Goal: Book appointment/travel/reservation

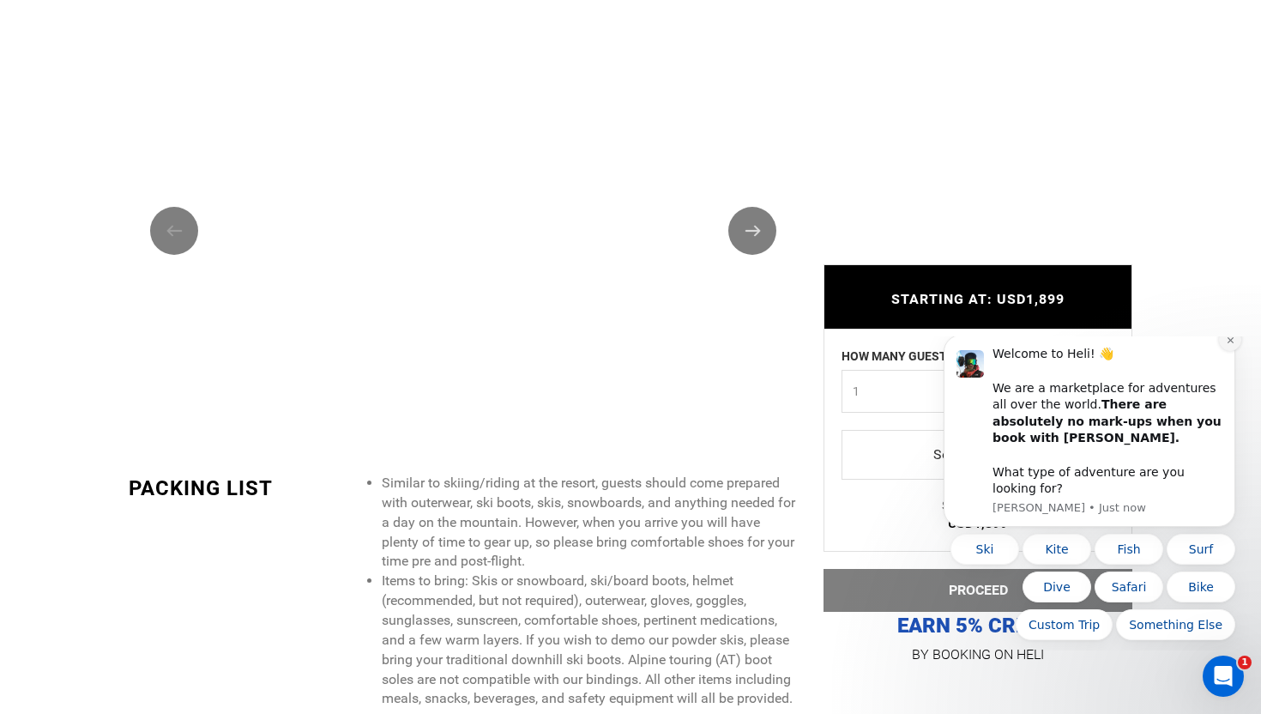
click at [1228, 351] on button "Dismiss notification" at bounding box center [1230, 339] width 22 height 22
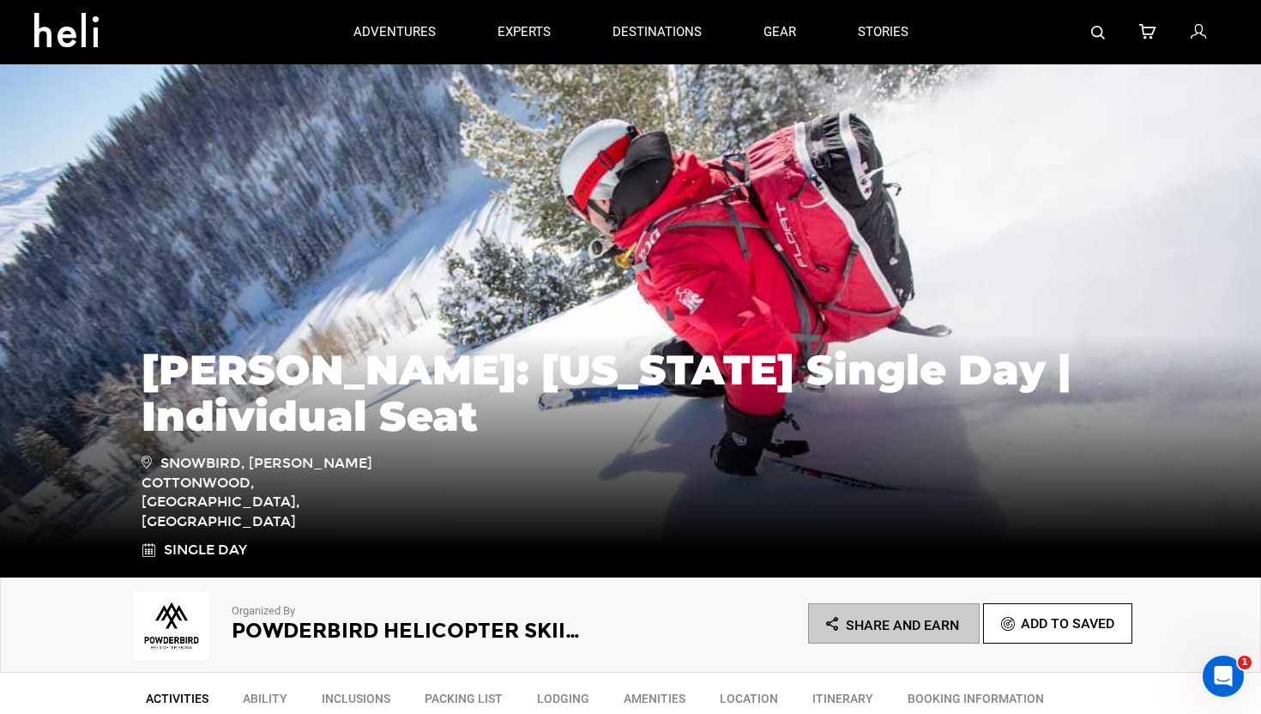
click at [732, 280] on img at bounding box center [630, 320] width 1261 height 515
click at [782, 268] on img at bounding box center [630, 320] width 1261 height 515
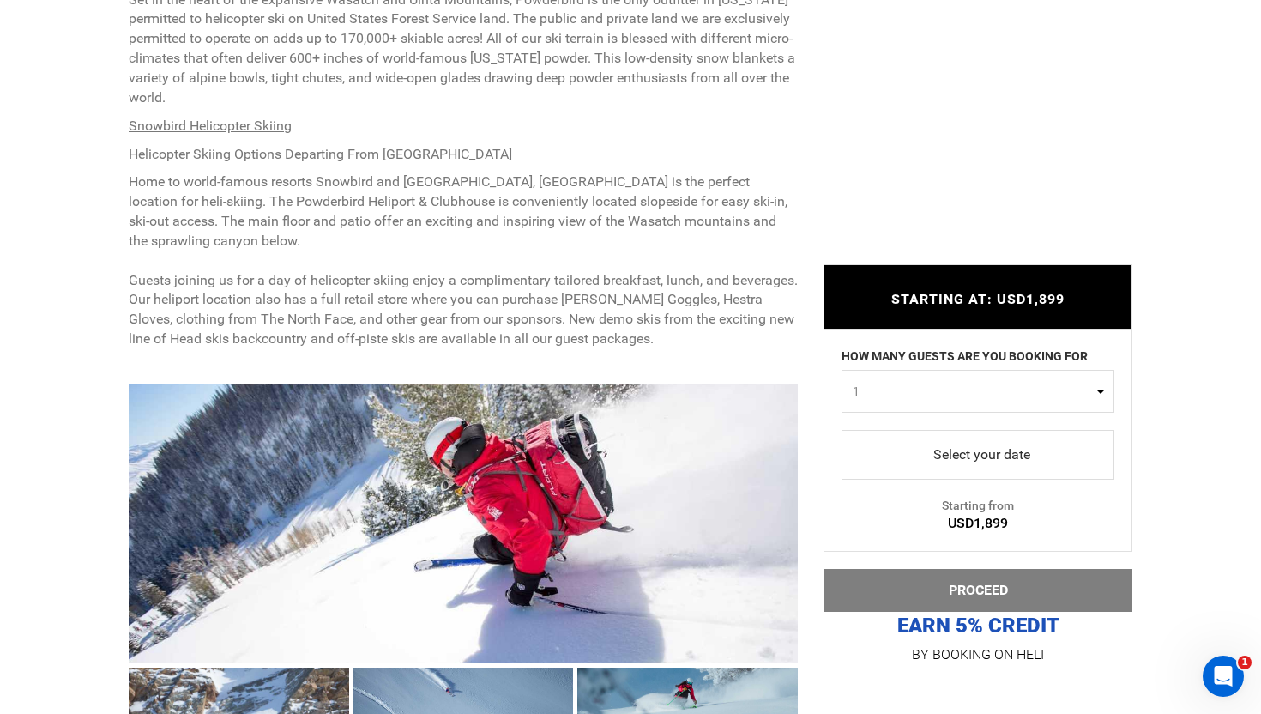
scroll to position [1184, 0]
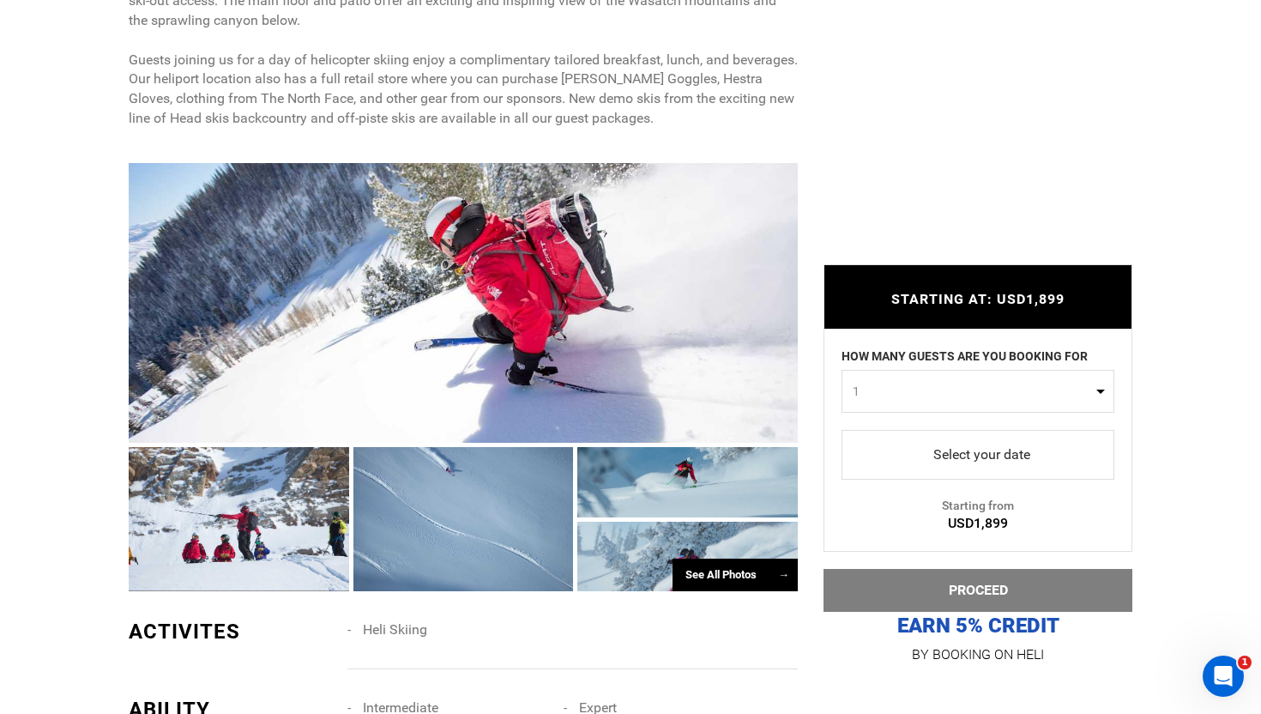
click at [372, 322] on div at bounding box center [463, 303] width 669 height 280
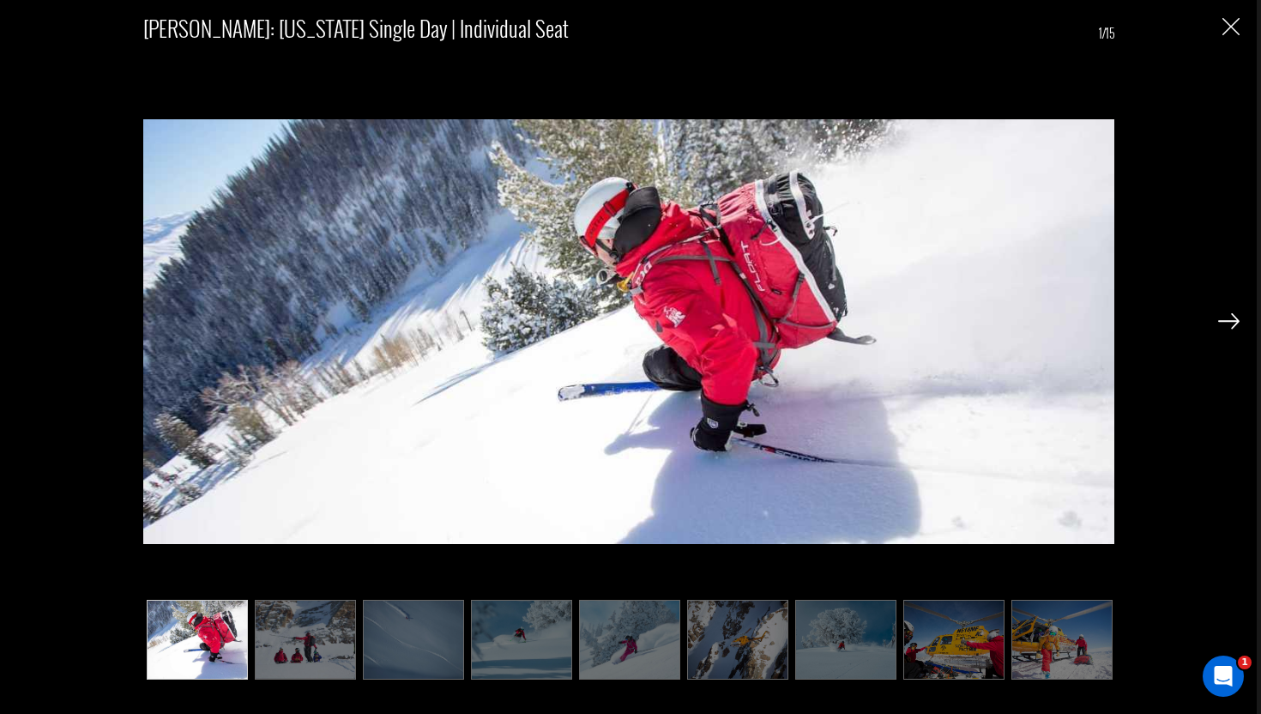
click at [1223, 316] on img at bounding box center [1228, 320] width 21 height 15
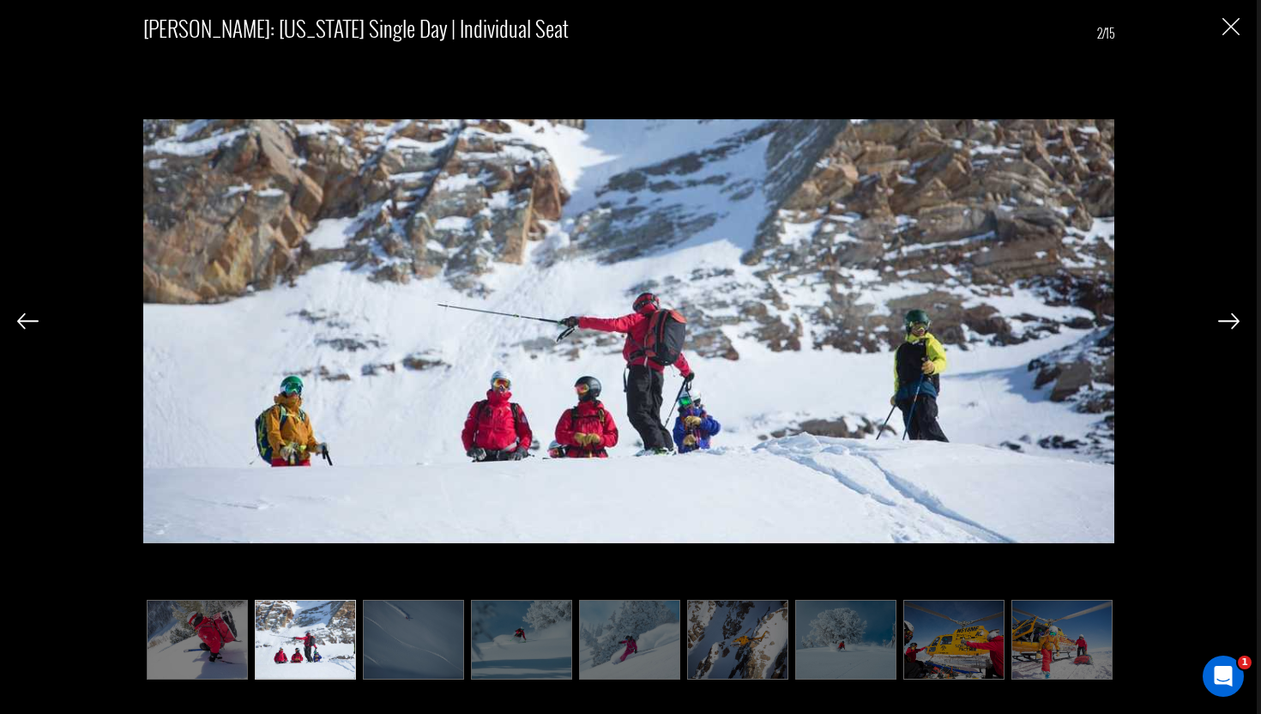
click at [1223, 316] on img at bounding box center [1228, 320] width 21 height 15
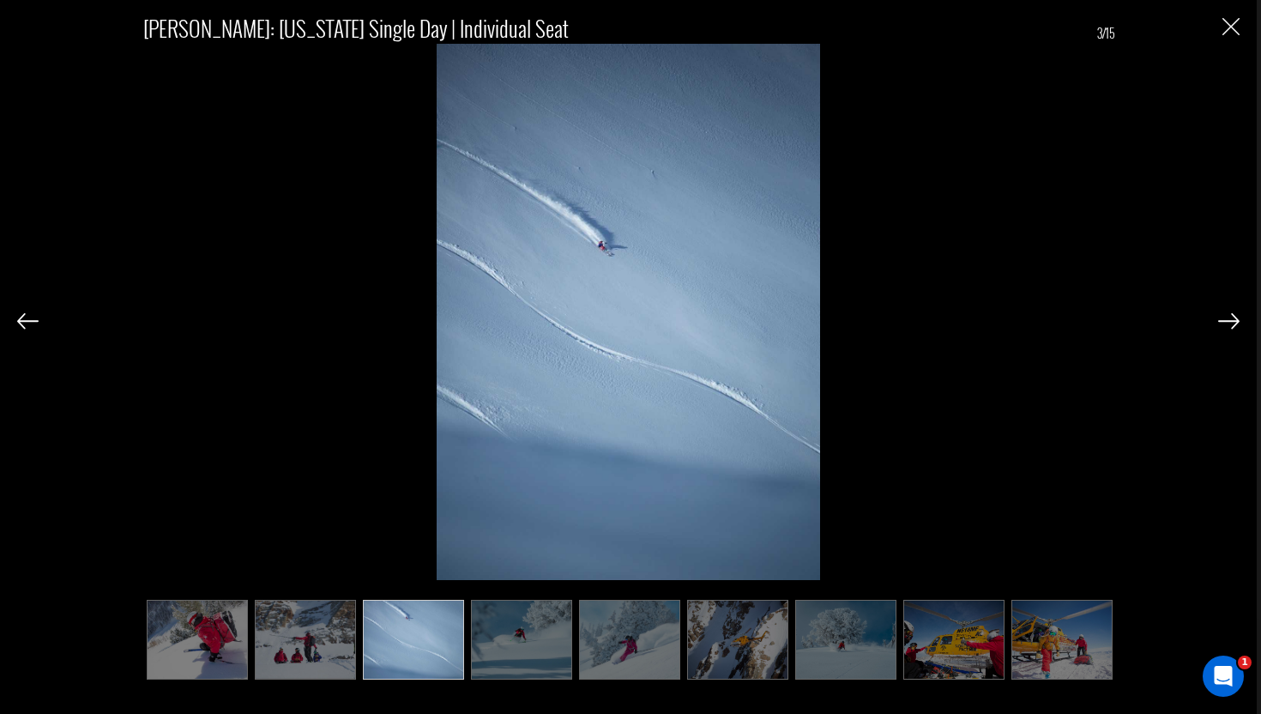
click at [1223, 316] on img at bounding box center [1228, 320] width 21 height 15
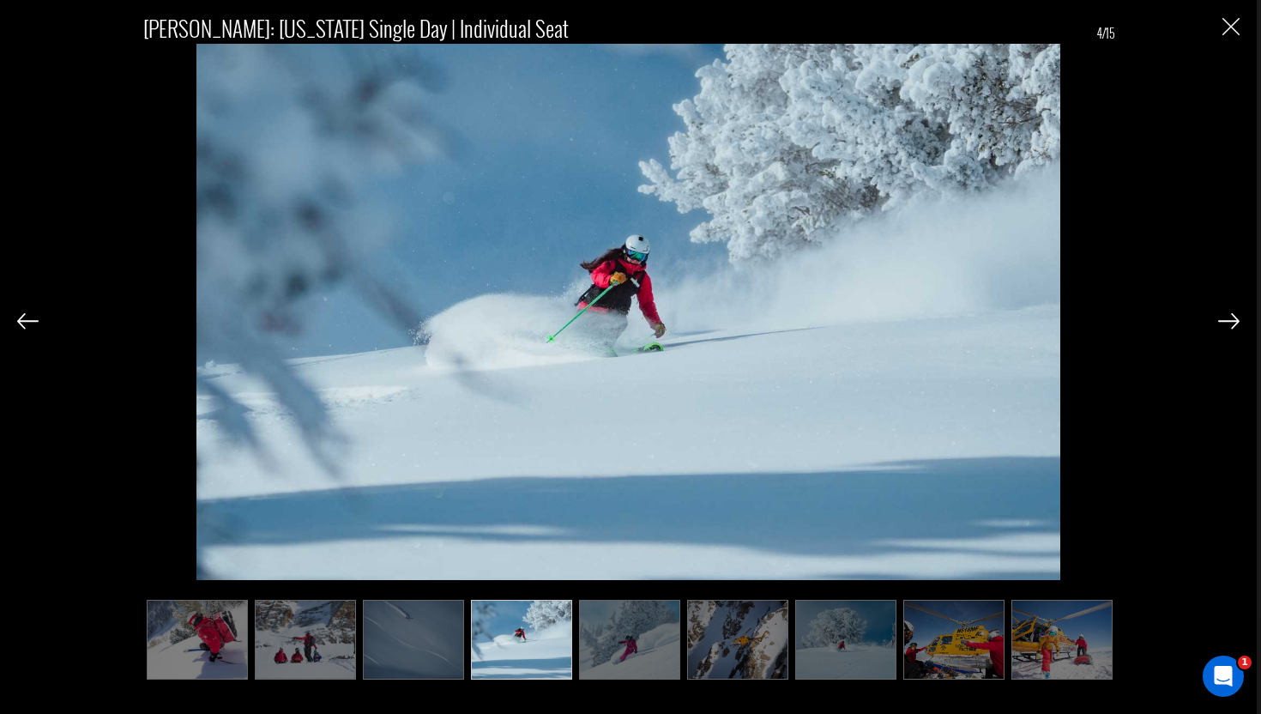
click at [1223, 316] on img at bounding box center [1228, 320] width 21 height 15
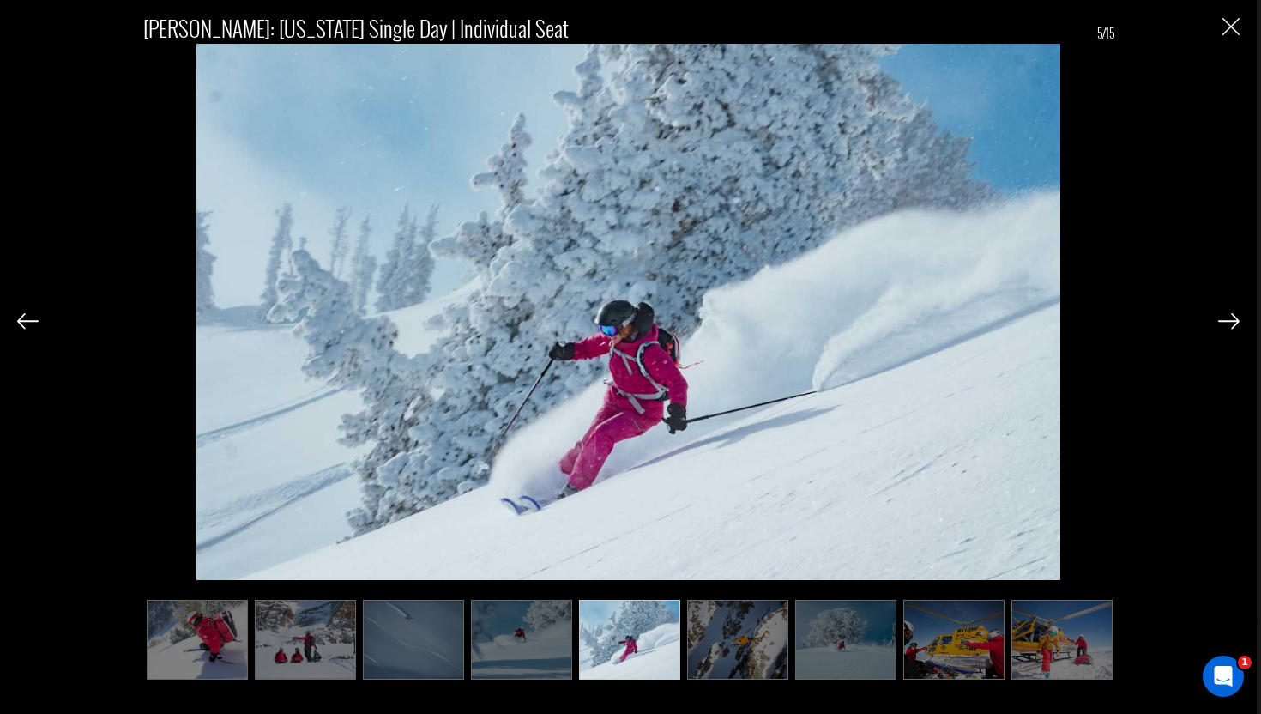
click at [1223, 316] on img at bounding box center [1228, 320] width 21 height 15
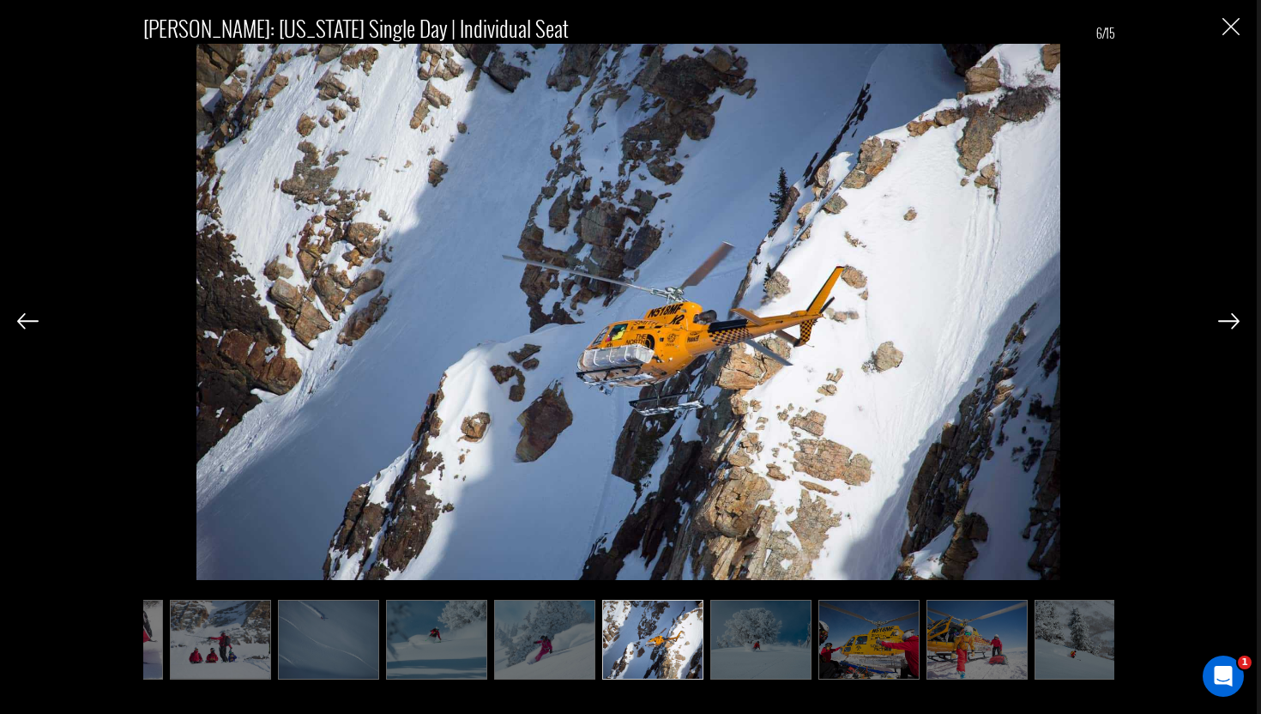
scroll to position [0, 86]
click at [15, 324] on div "[PERSON_NAME]: [US_STATE] Single Day | Individual Seat 6/15" at bounding box center [628, 357] width 1256 height 714
click at [22, 323] on img at bounding box center [27, 320] width 21 height 15
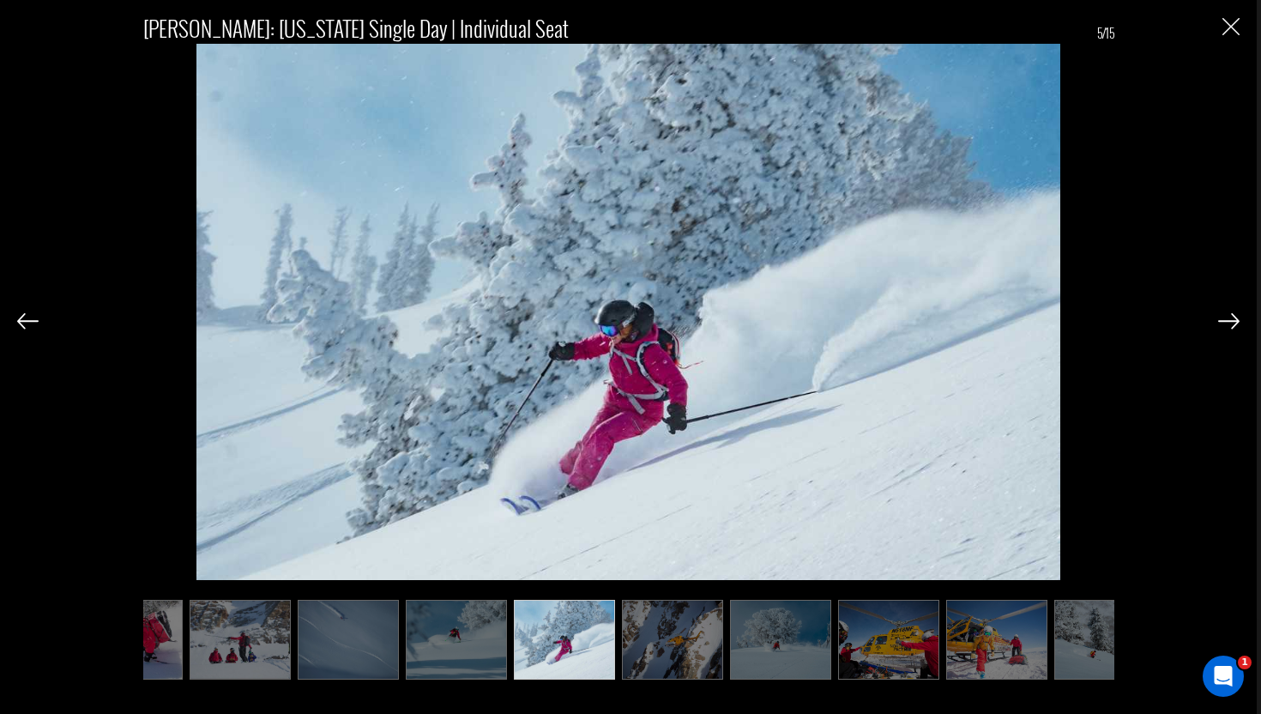
click at [22, 323] on img at bounding box center [27, 320] width 21 height 15
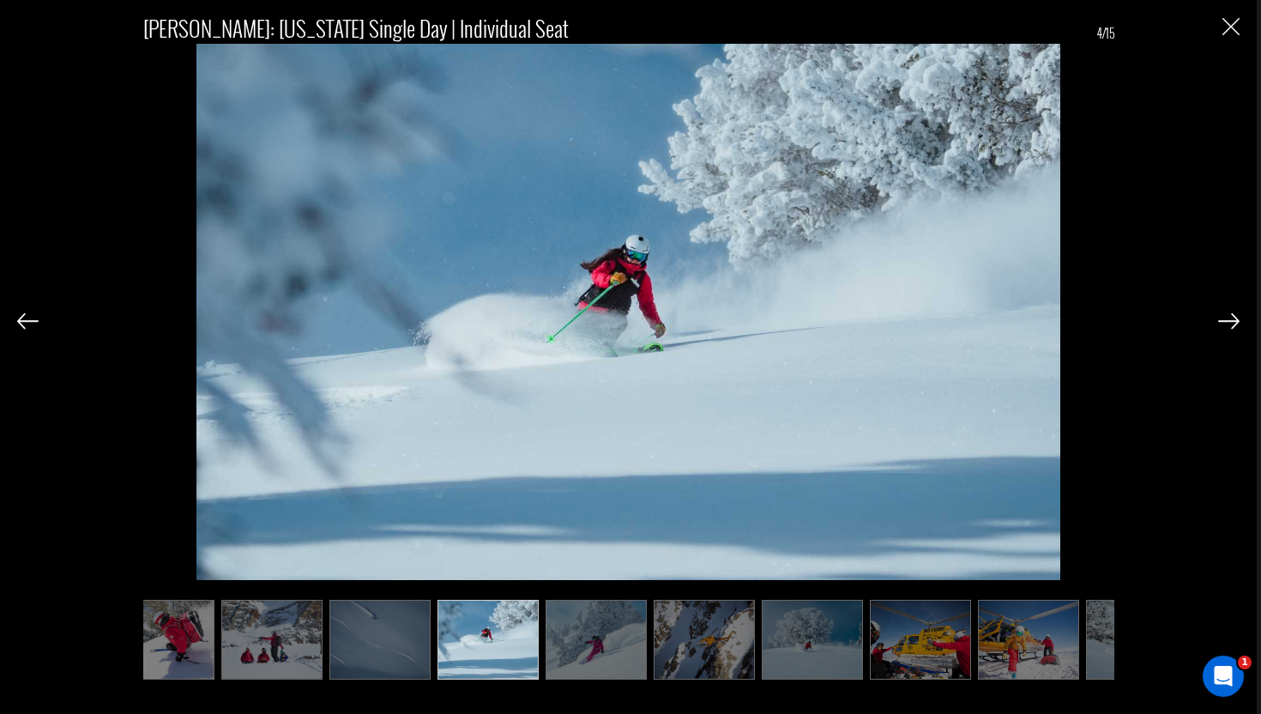
click at [22, 323] on img at bounding box center [27, 320] width 21 height 15
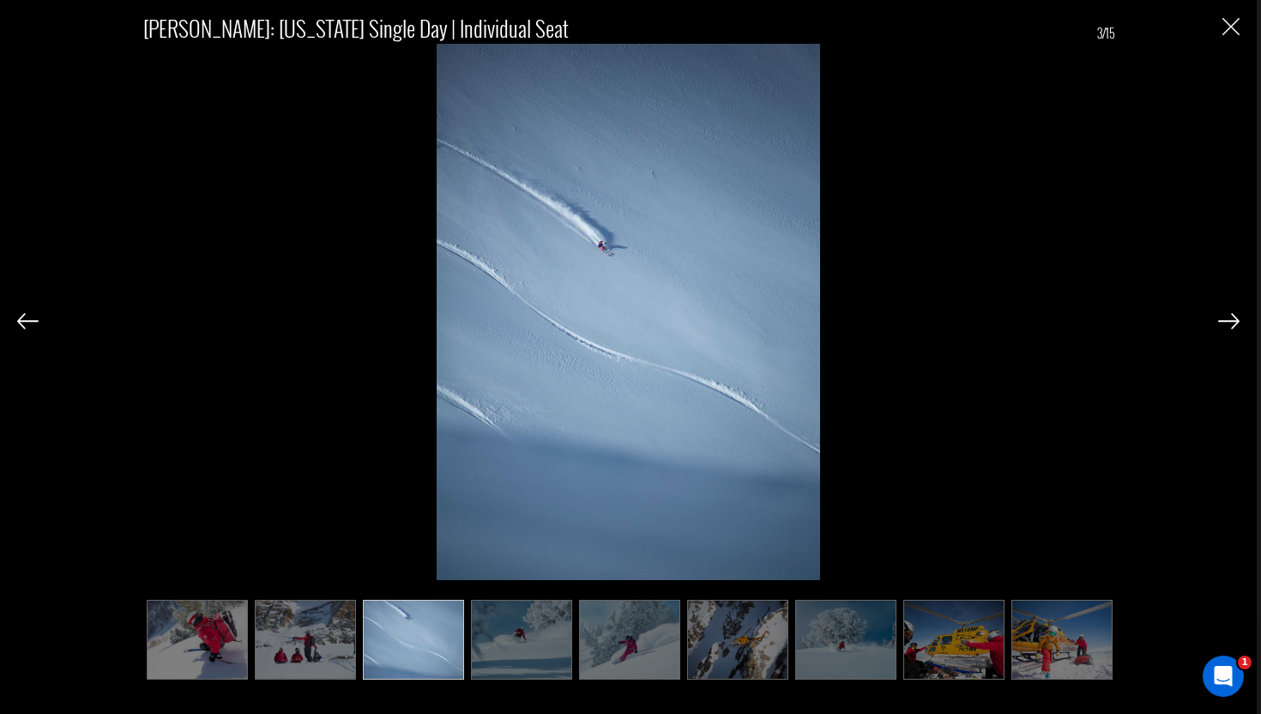
scroll to position [0, 0]
click at [22, 323] on img at bounding box center [27, 320] width 21 height 15
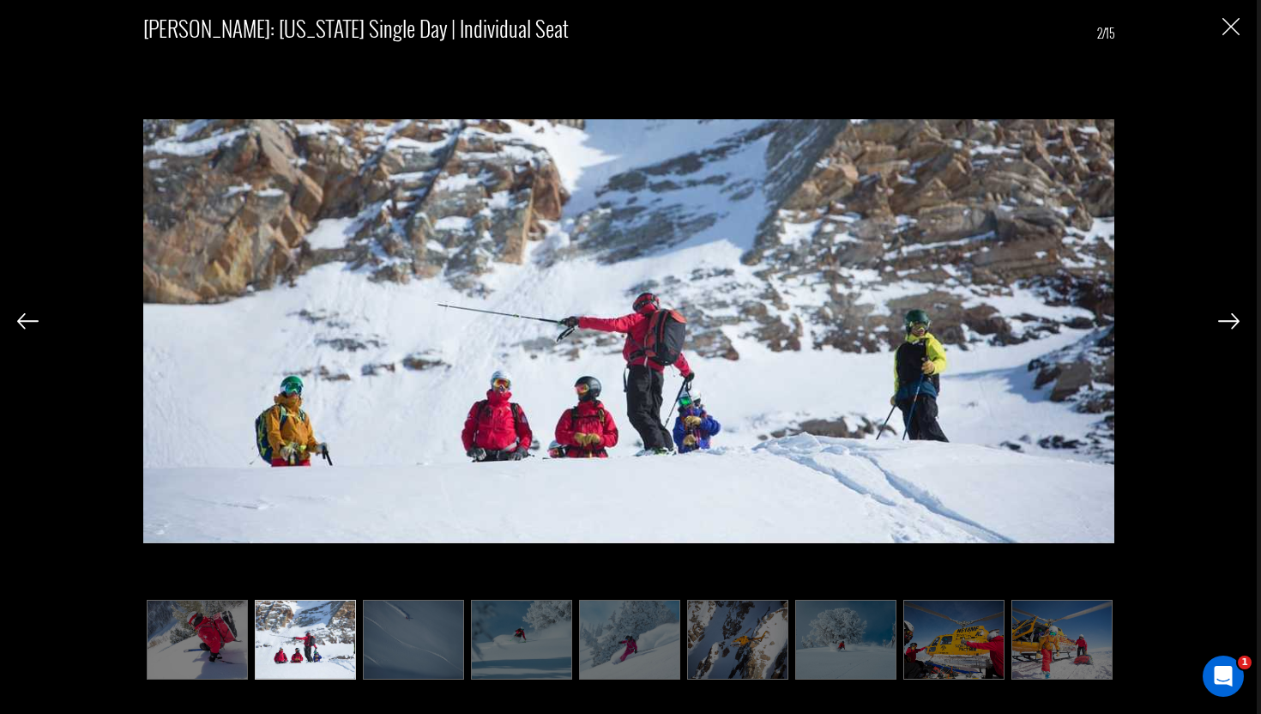
click at [22, 323] on img at bounding box center [27, 320] width 21 height 15
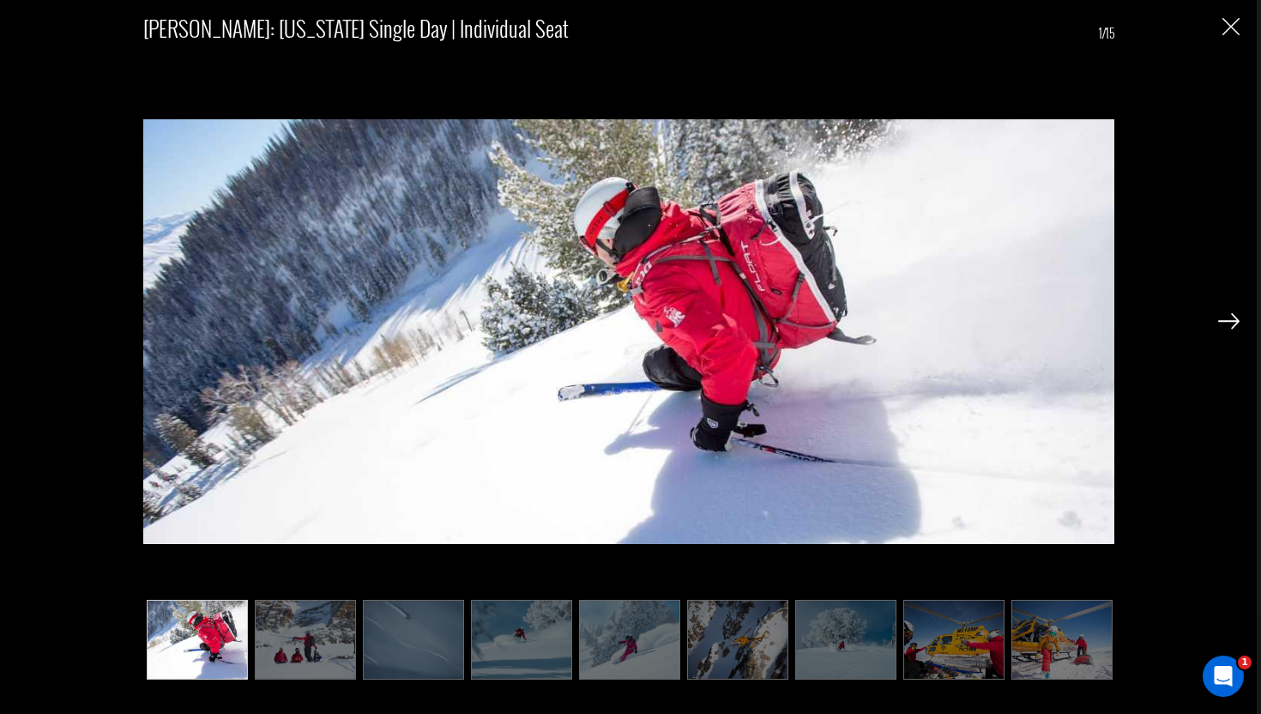
click at [1229, 326] on img at bounding box center [1228, 320] width 21 height 15
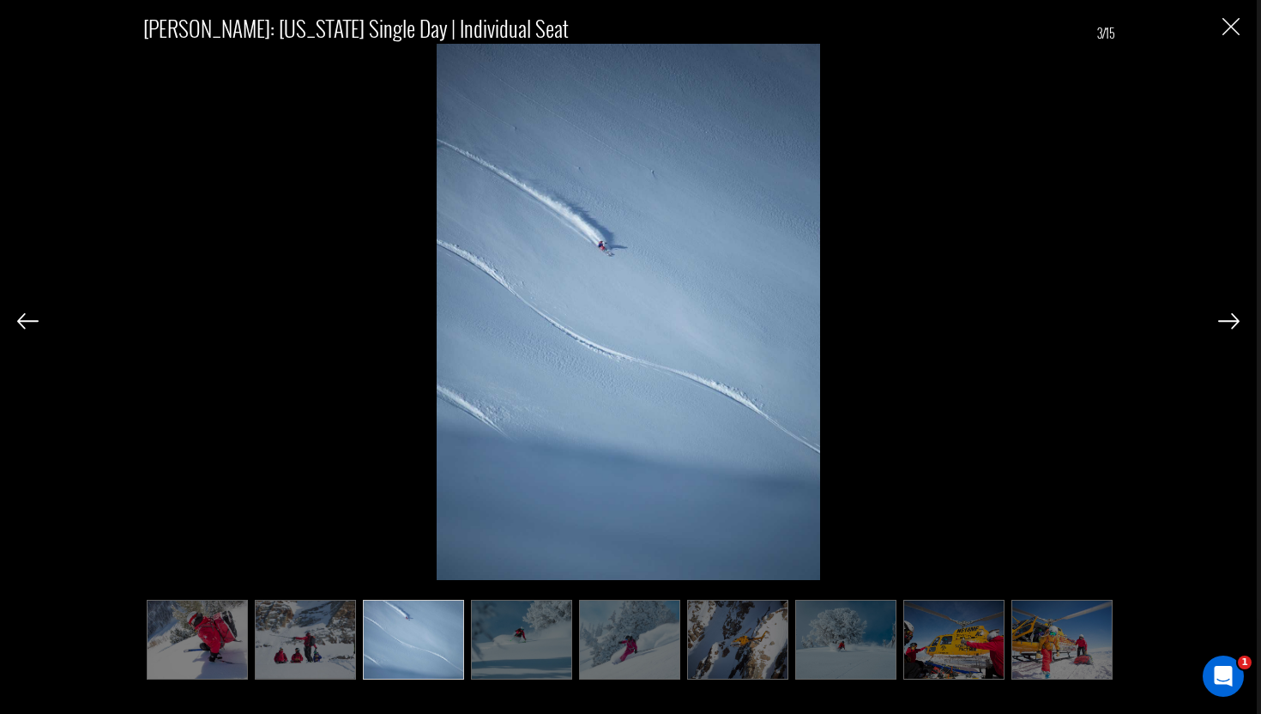
click at [1229, 326] on img at bounding box center [1228, 320] width 21 height 15
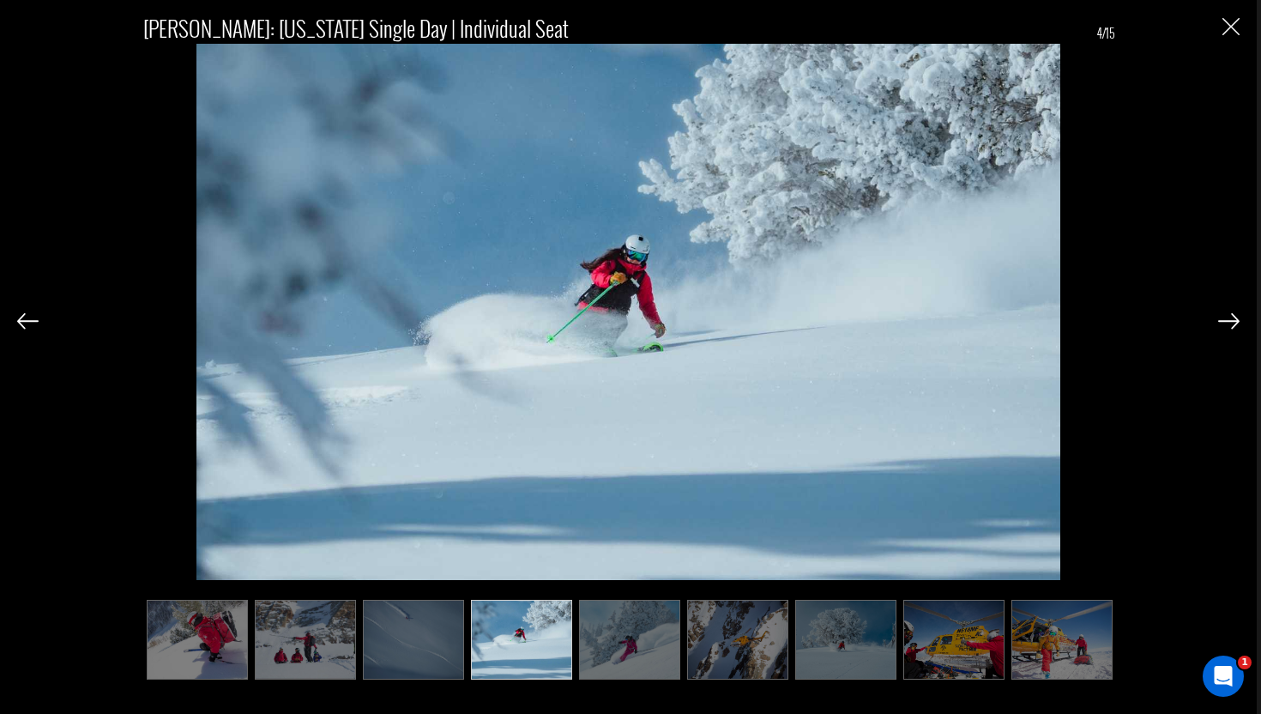
click at [1229, 326] on img at bounding box center [1228, 320] width 21 height 15
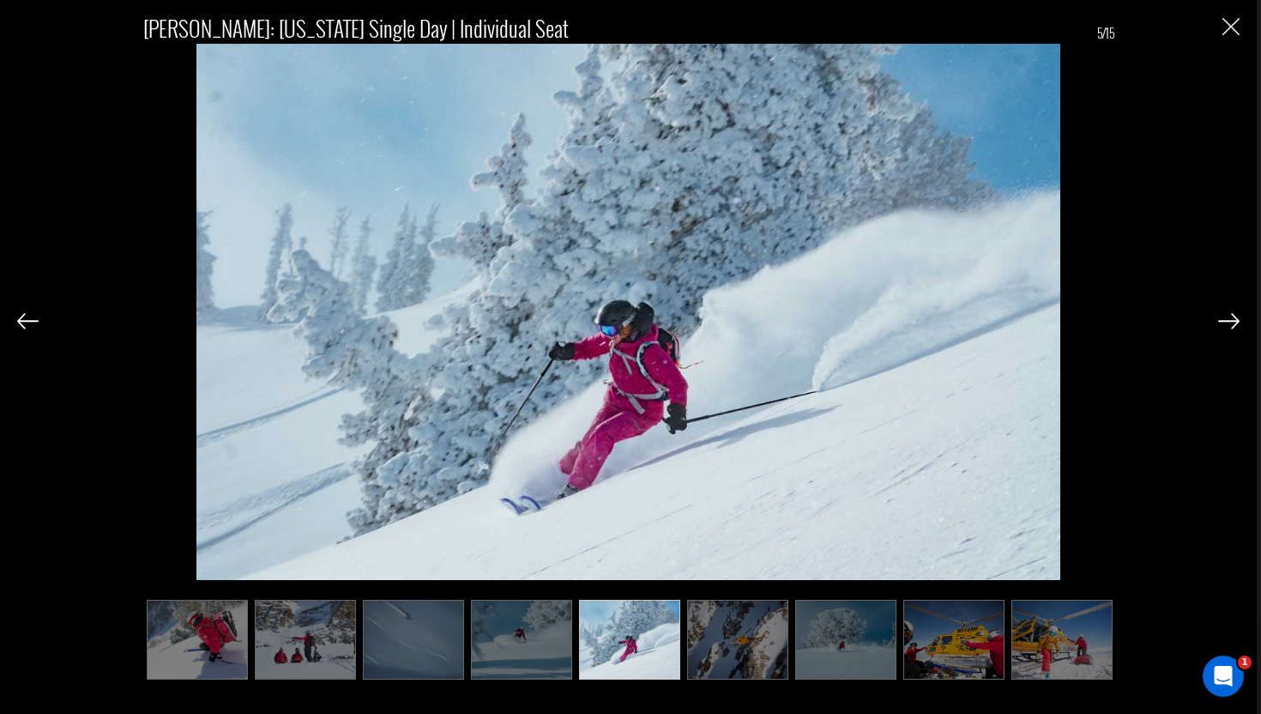
click at [1229, 326] on img at bounding box center [1228, 320] width 21 height 15
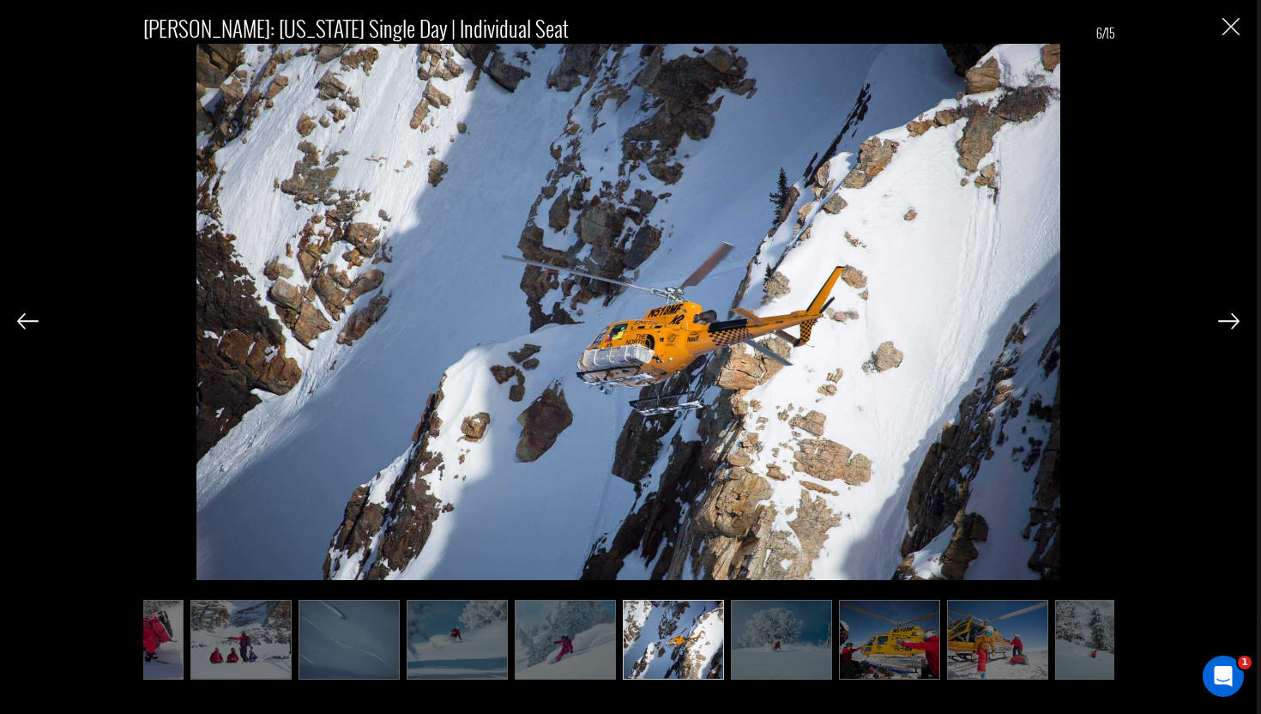
click at [1229, 326] on img at bounding box center [1228, 320] width 21 height 15
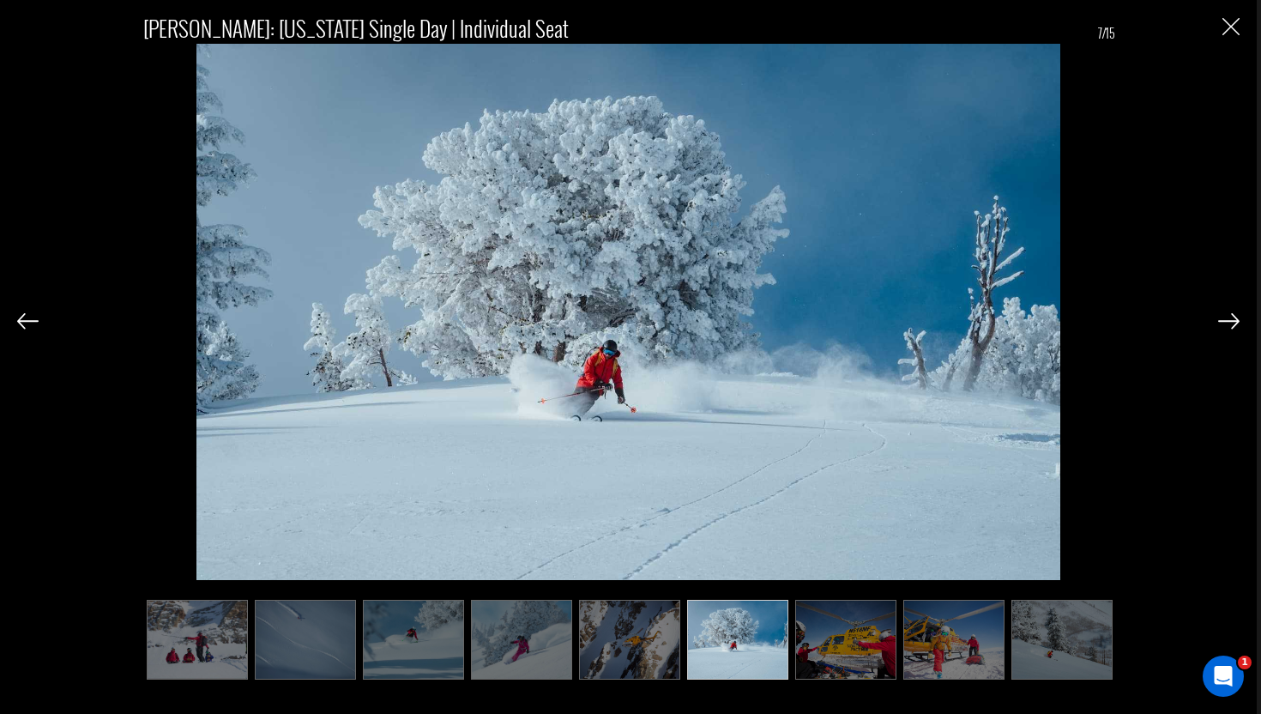
click at [1229, 326] on img at bounding box center [1228, 320] width 21 height 15
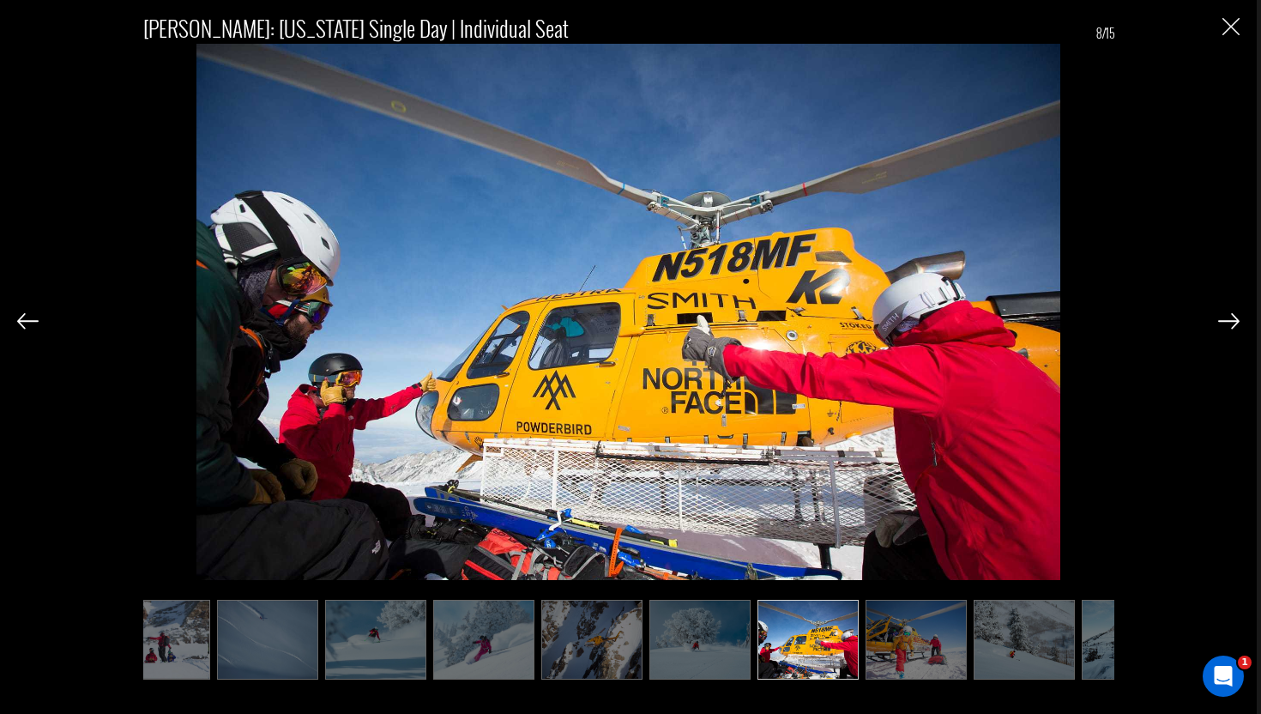
click at [1229, 326] on img at bounding box center [1228, 320] width 21 height 15
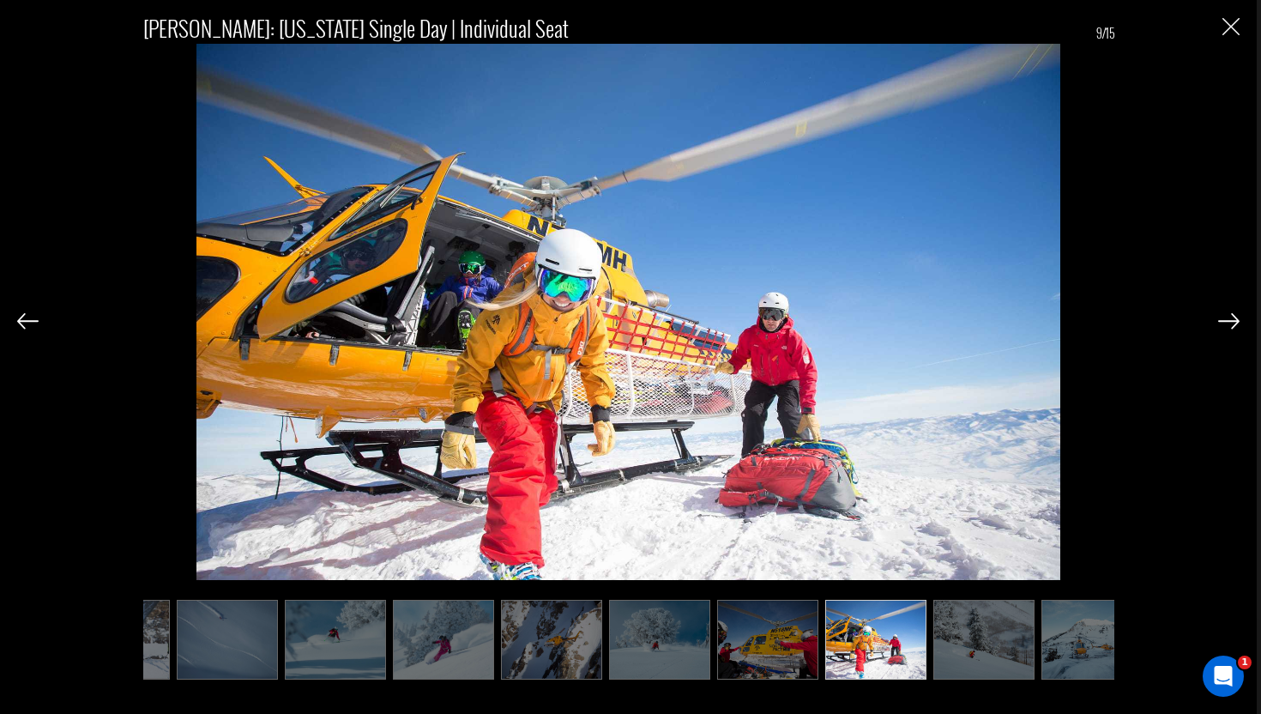
click at [1229, 326] on img at bounding box center [1228, 320] width 21 height 15
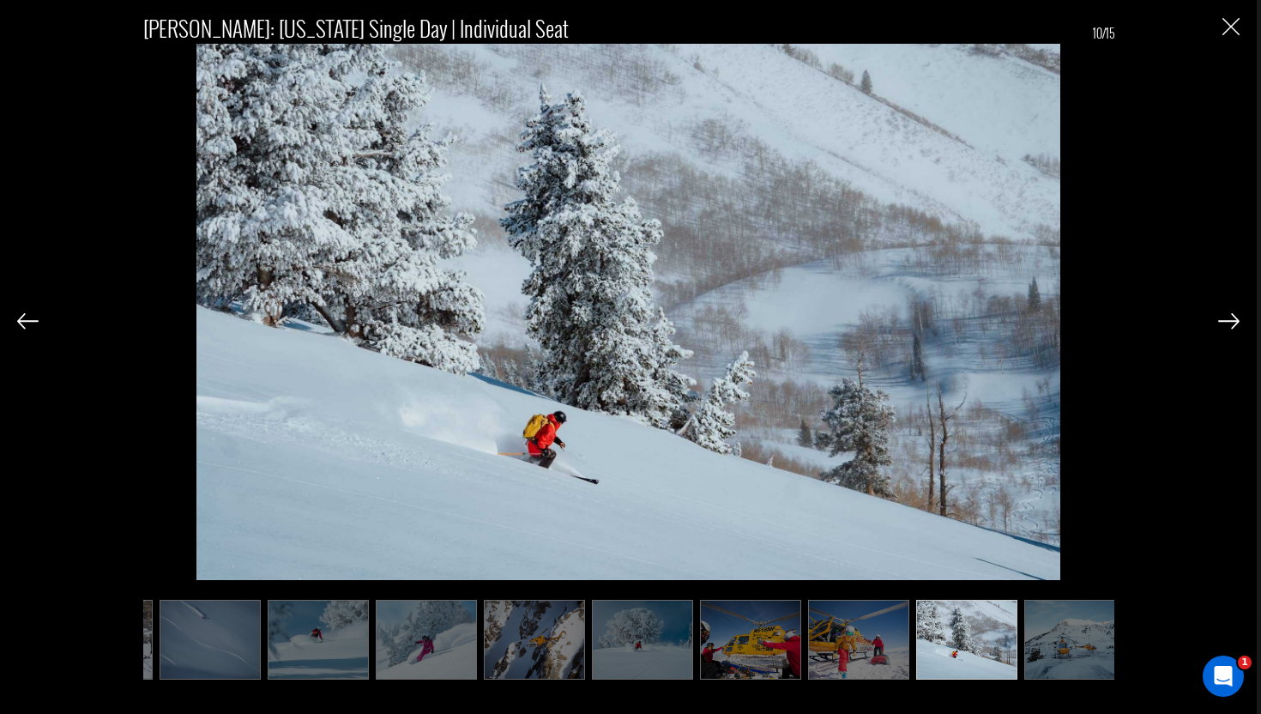
click at [1229, 326] on img at bounding box center [1228, 320] width 21 height 15
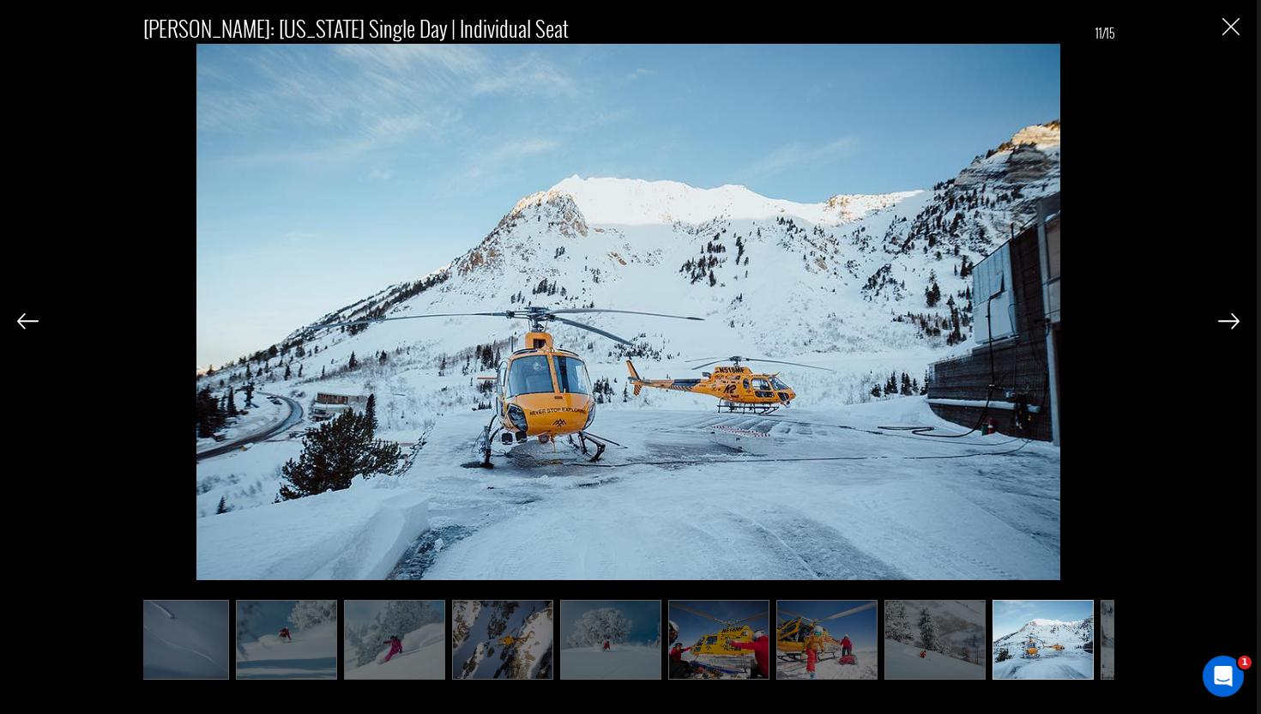
click at [1229, 326] on img at bounding box center [1228, 320] width 21 height 15
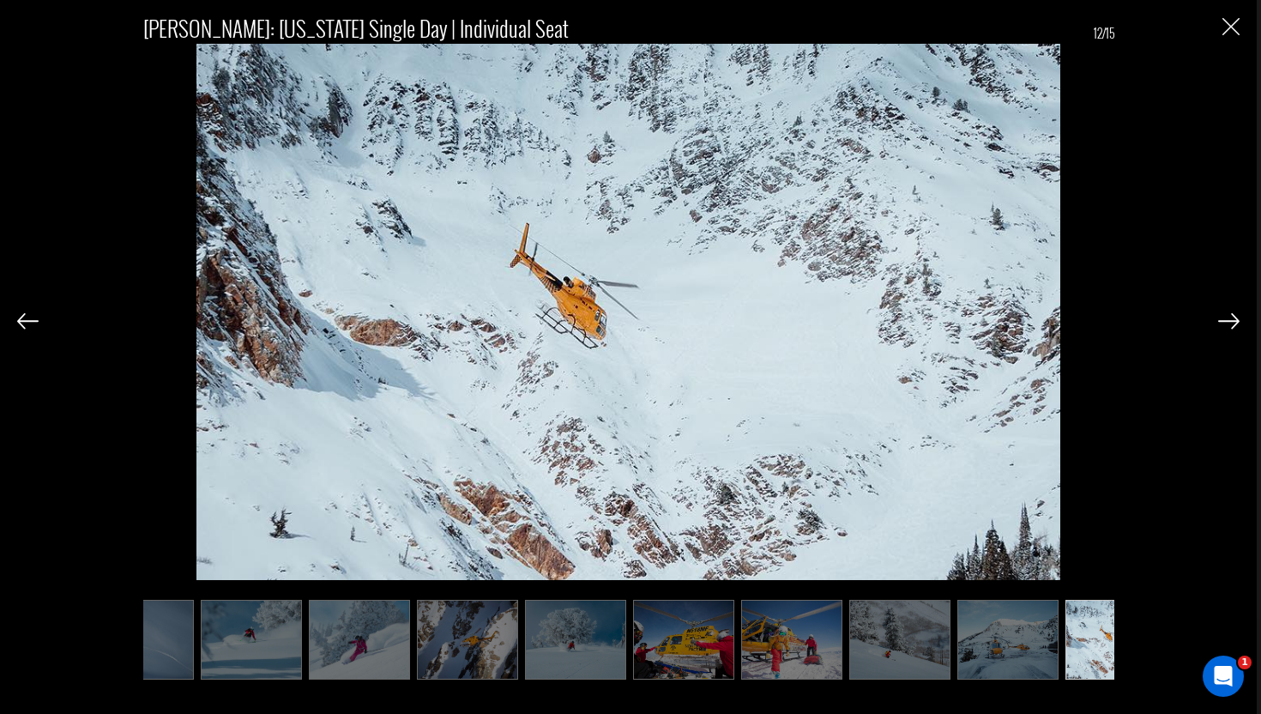
click at [1229, 326] on img at bounding box center [1228, 320] width 21 height 15
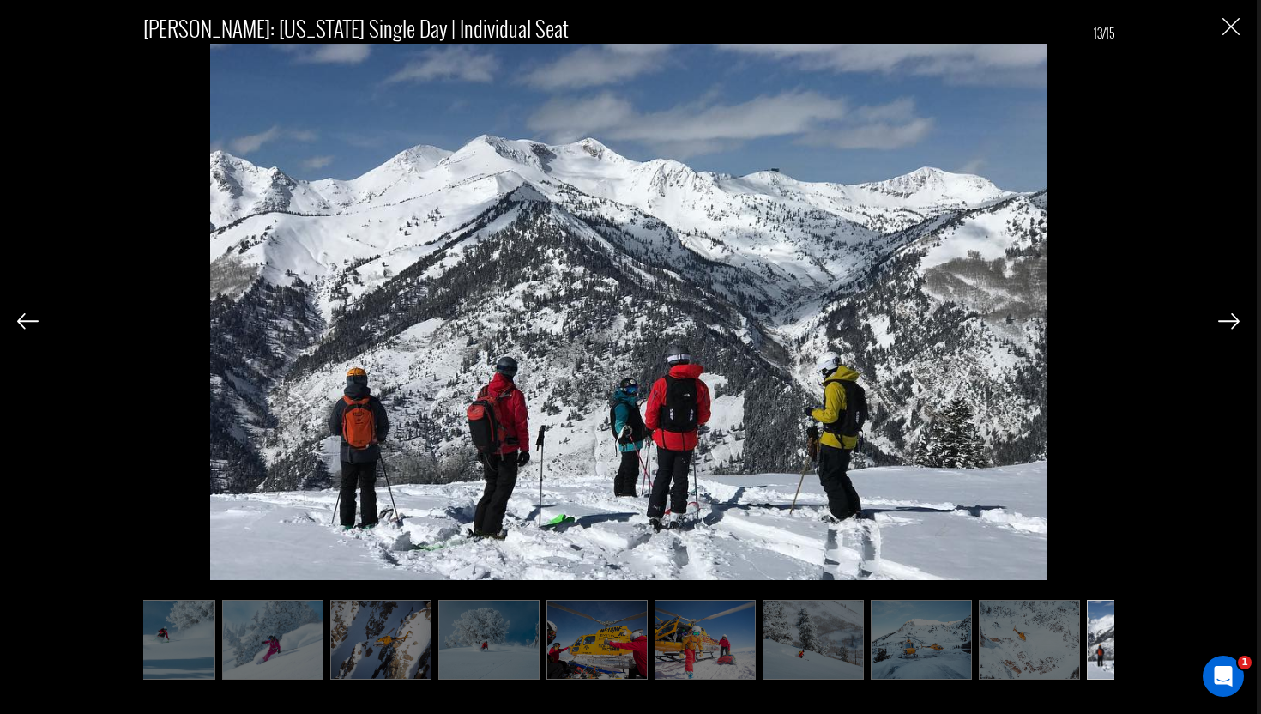
click at [1229, 320] on img at bounding box center [1228, 320] width 21 height 15
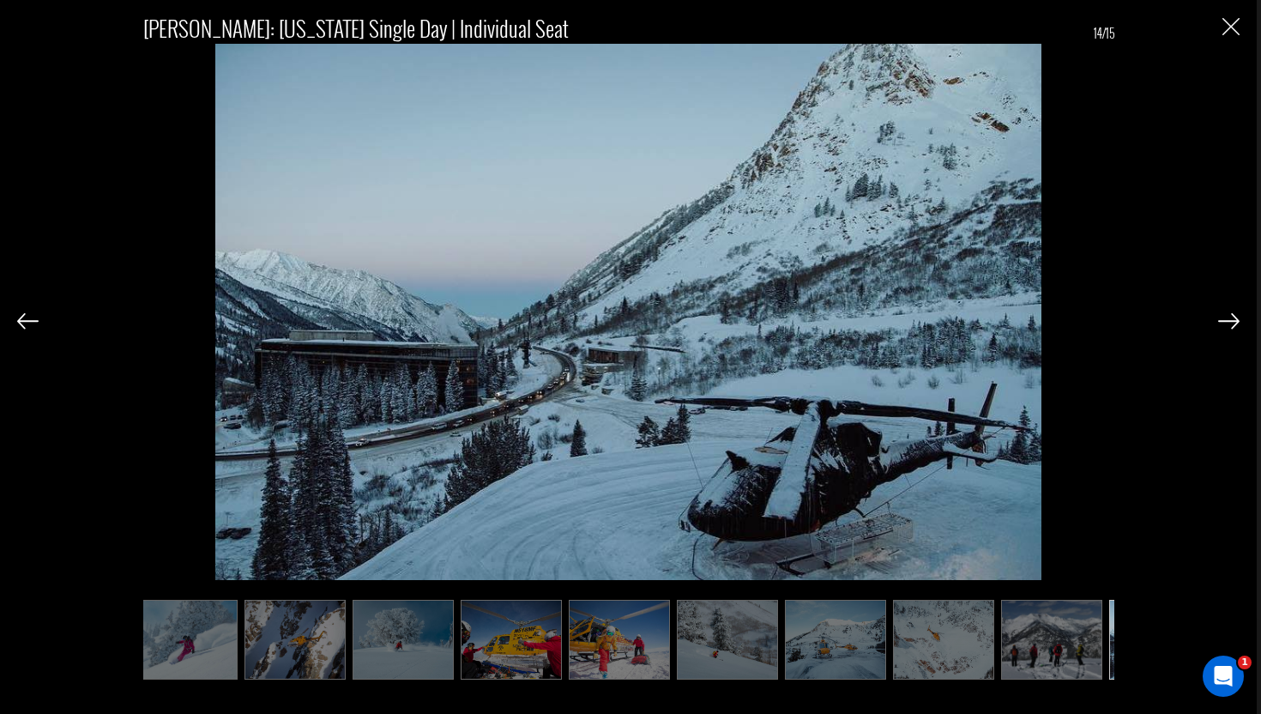
click at [1227, 22] on img "Close" at bounding box center [1230, 26] width 17 height 17
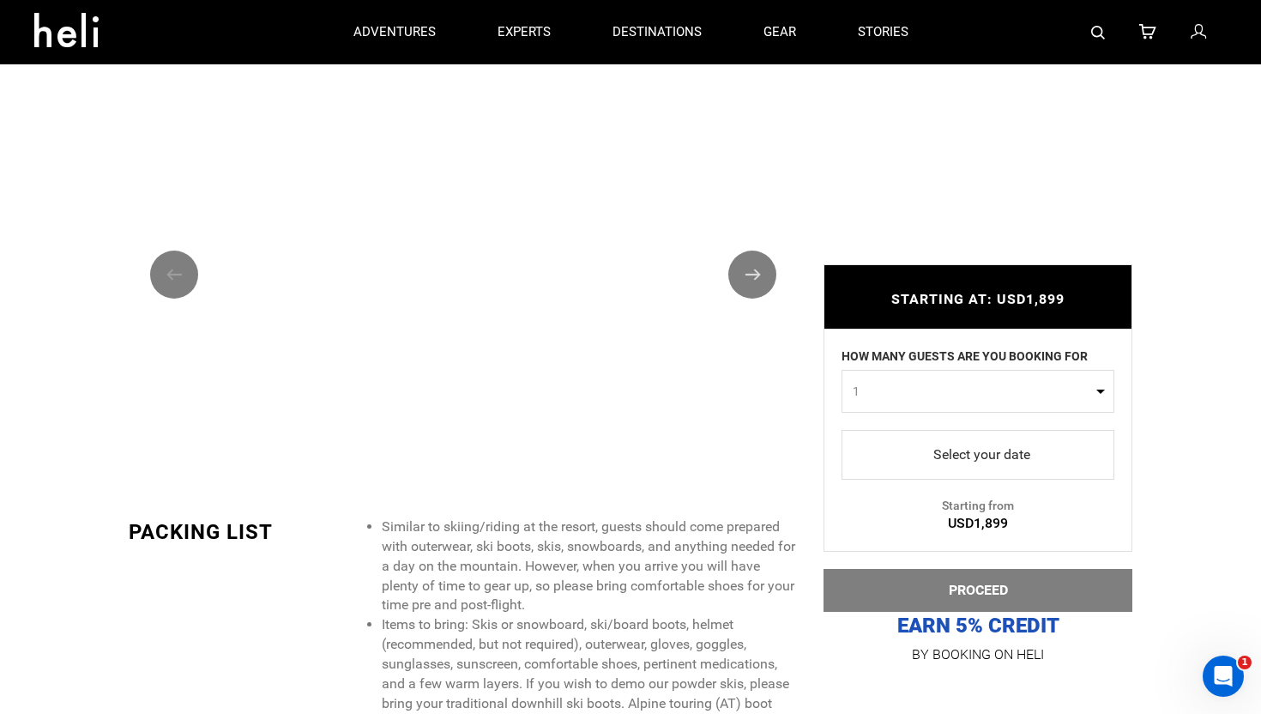
scroll to position [2088, 0]
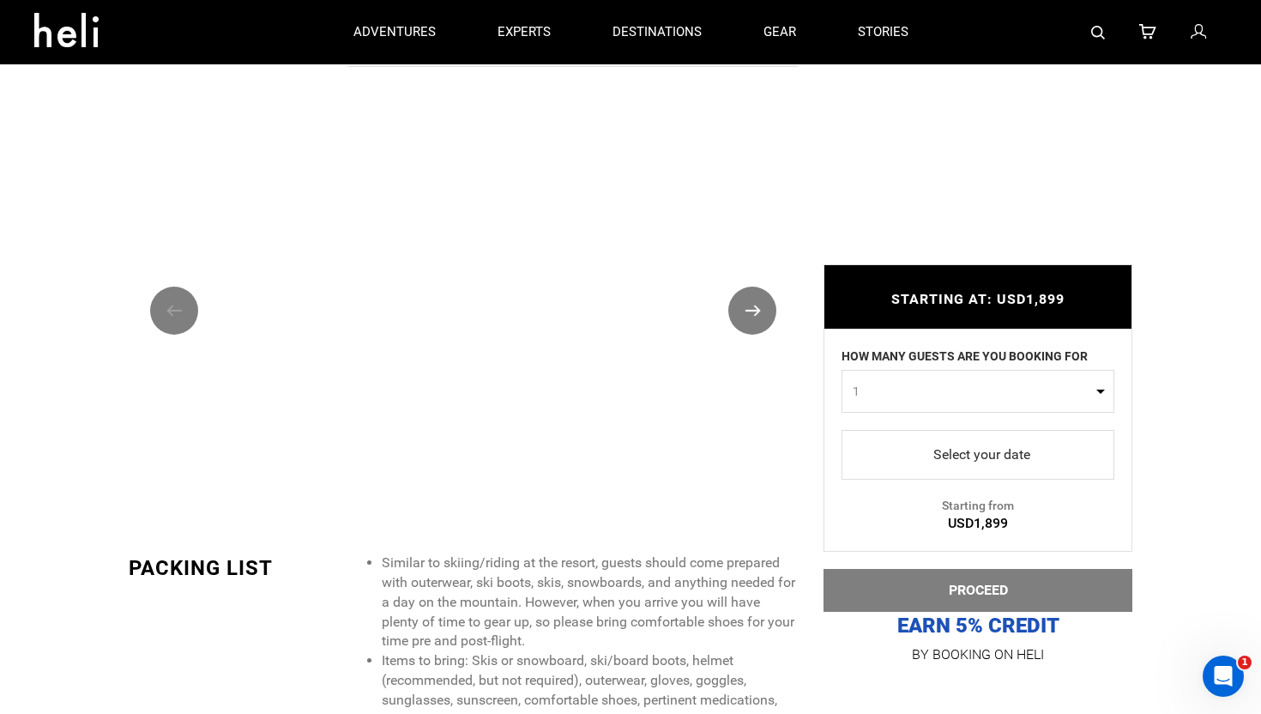
click at [773, 299] on button "Next" at bounding box center [752, 310] width 48 height 48
click at [189, 320] on button "Previous" at bounding box center [174, 310] width 48 height 48
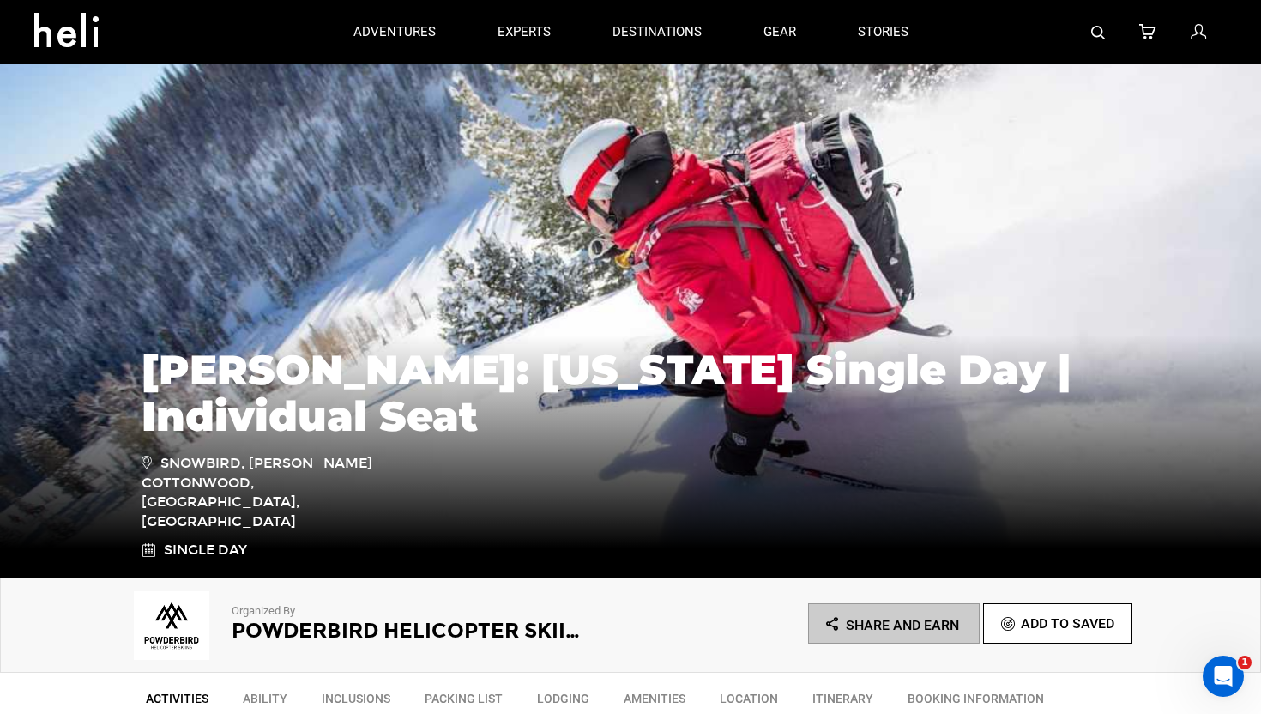
scroll to position [620, 0]
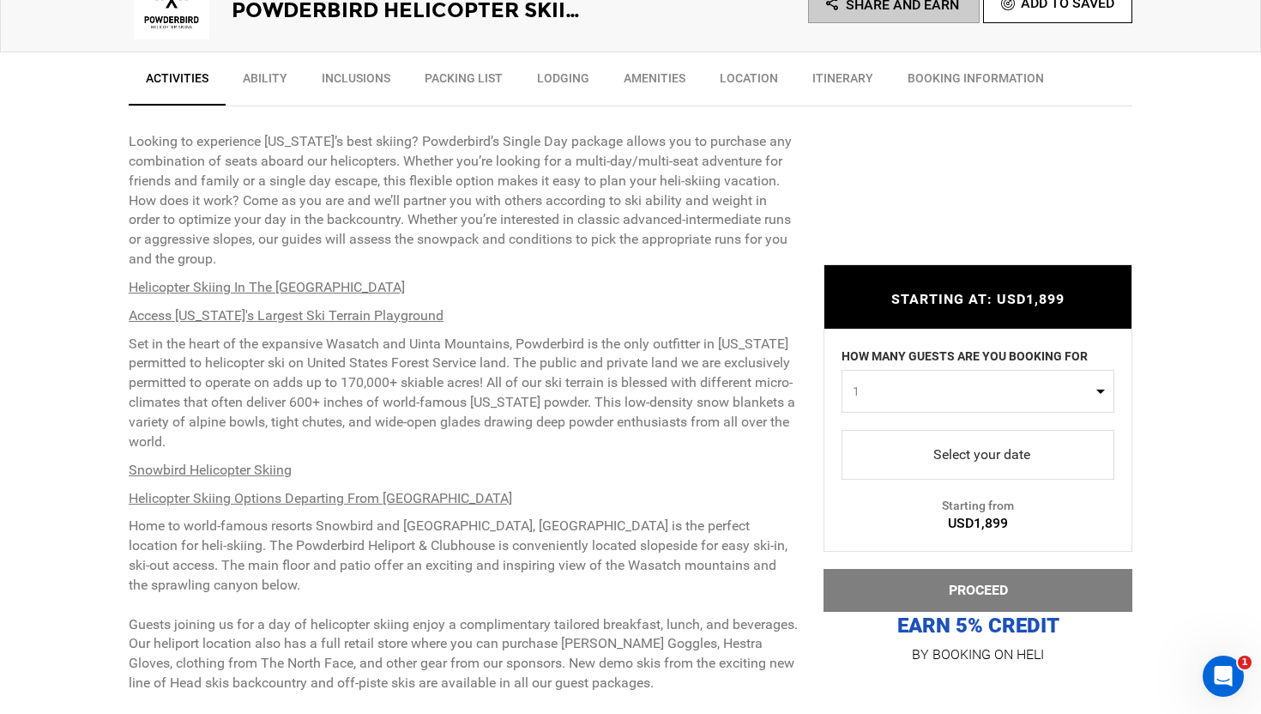
click at [911, 379] on button "1" at bounding box center [977, 391] width 273 height 43
click at [868, 432] on link "1" at bounding box center [977, 433] width 271 height 31
click at [937, 400] on button "1" at bounding box center [977, 391] width 273 height 43
click at [862, 464] on link "2" at bounding box center [977, 464] width 271 height 31
click at [824, 461] on div "Select your date" at bounding box center [977, 455] width 307 height 50
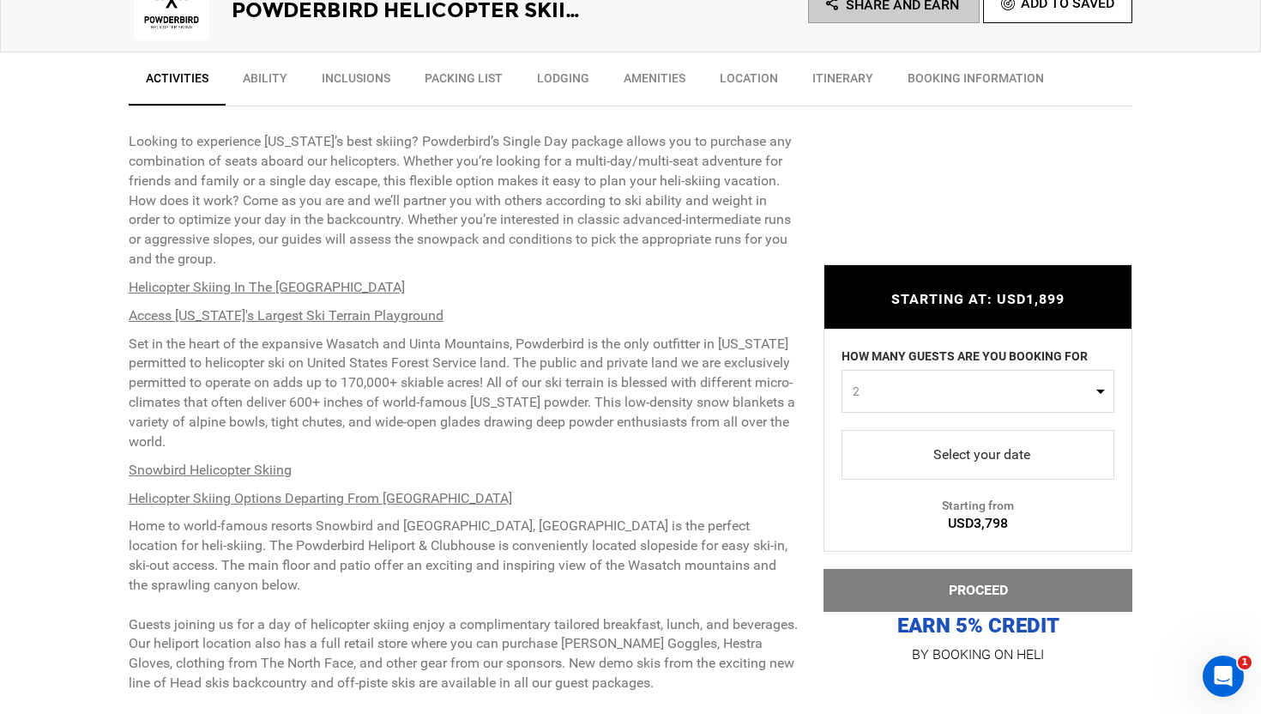
click at [942, 399] on span "2" at bounding box center [972, 391] width 239 height 17
click at [867, 435] on link "1" at bounding box center [977, 433] width 271 height 31
select select "1"
click at [942, 457] on span "select" at bounding box center [977, 454] width 245 height 27
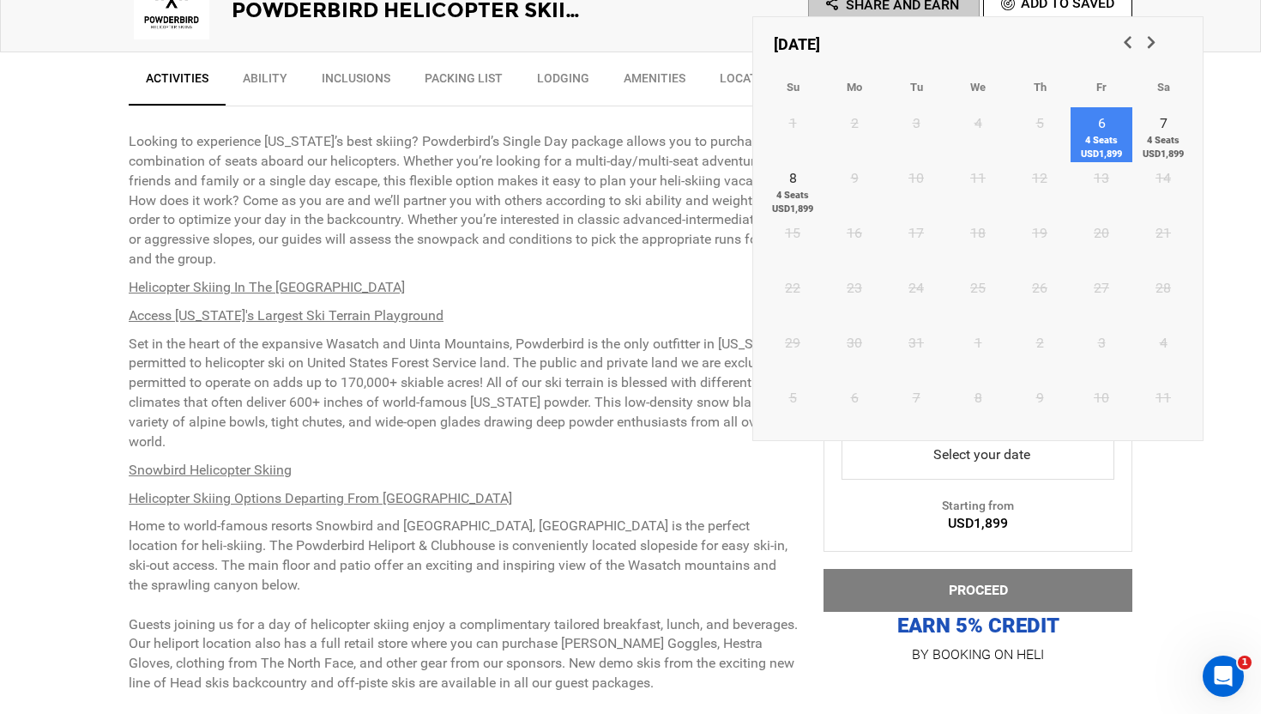
click at [1105, 141] on span "4 Seats USD1,899" at bounding box center [1101, 147] width 62 height 27
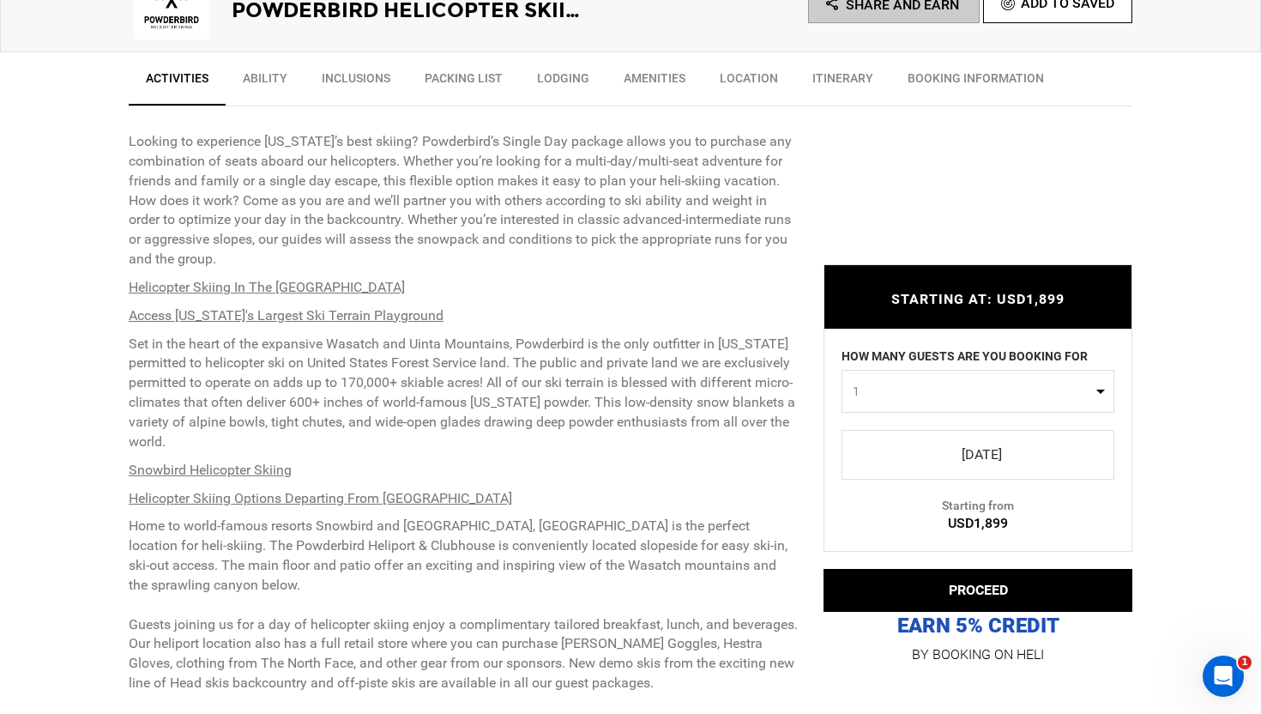
click at [996, 400] on button "1" at bounding box center [977, 391] width 273 height 43
click at [987, 435] on link "[DATE]" at bounding box center [977, 455] width 273 height 50
click at [997, 439] on link "[DATE]" at bounding box center [977, 455] width 273 height 50
click at [999, 461] on span "select" at bounding box center [977, 454] width 245 height 27
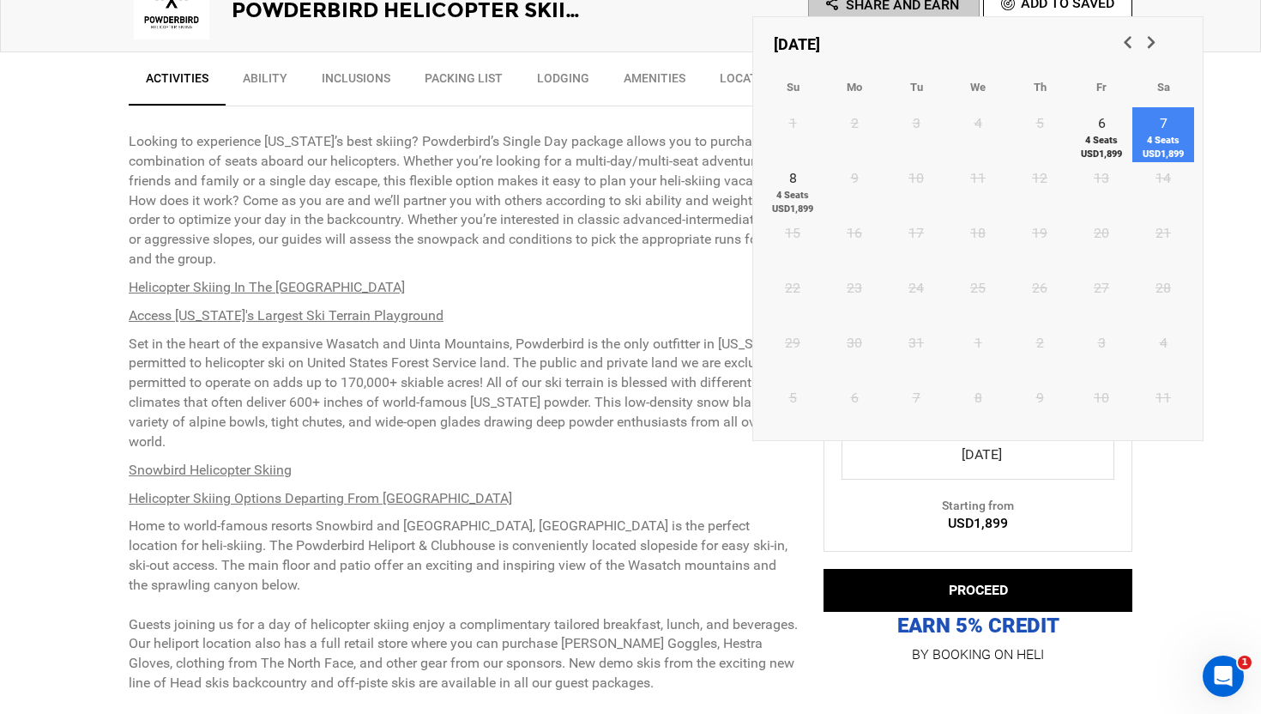
click at [1154, 144] on span "4 Seats USD1,899" at bounding box center [1163, 147] width 62 height 27
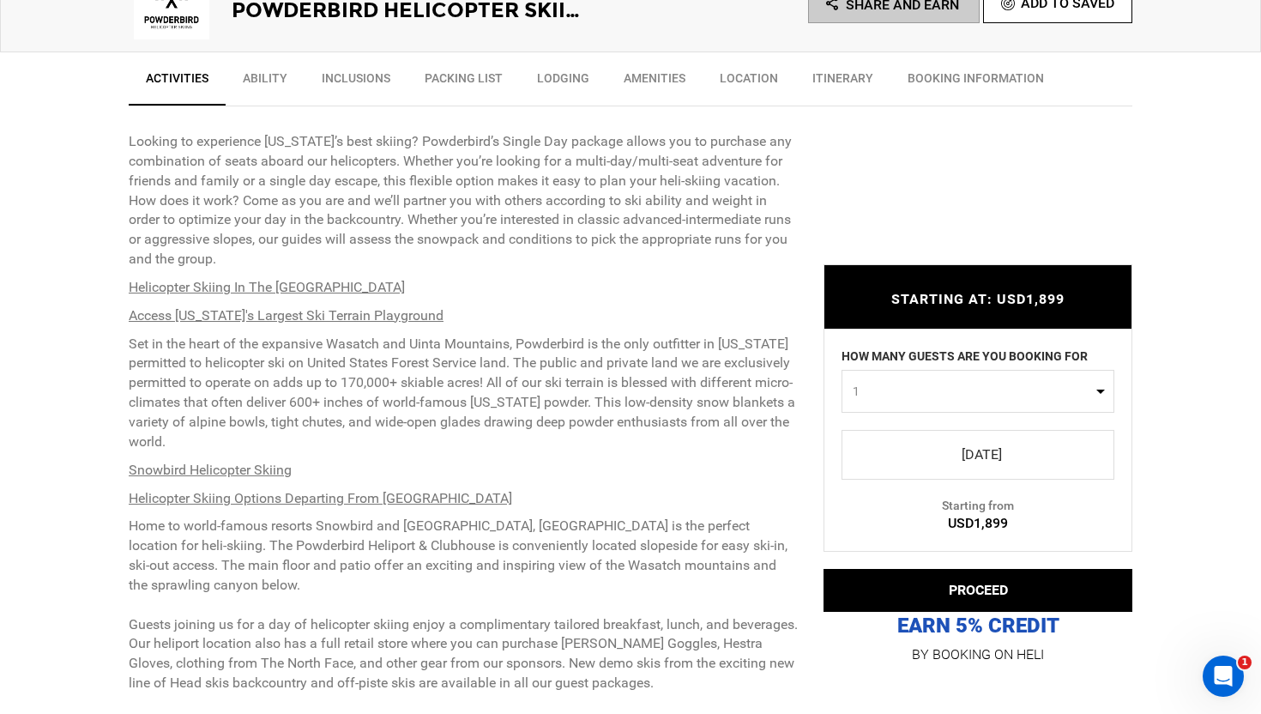
click at [969, 442] on span "select" at bounding box center [977, 454] width 245 height 27
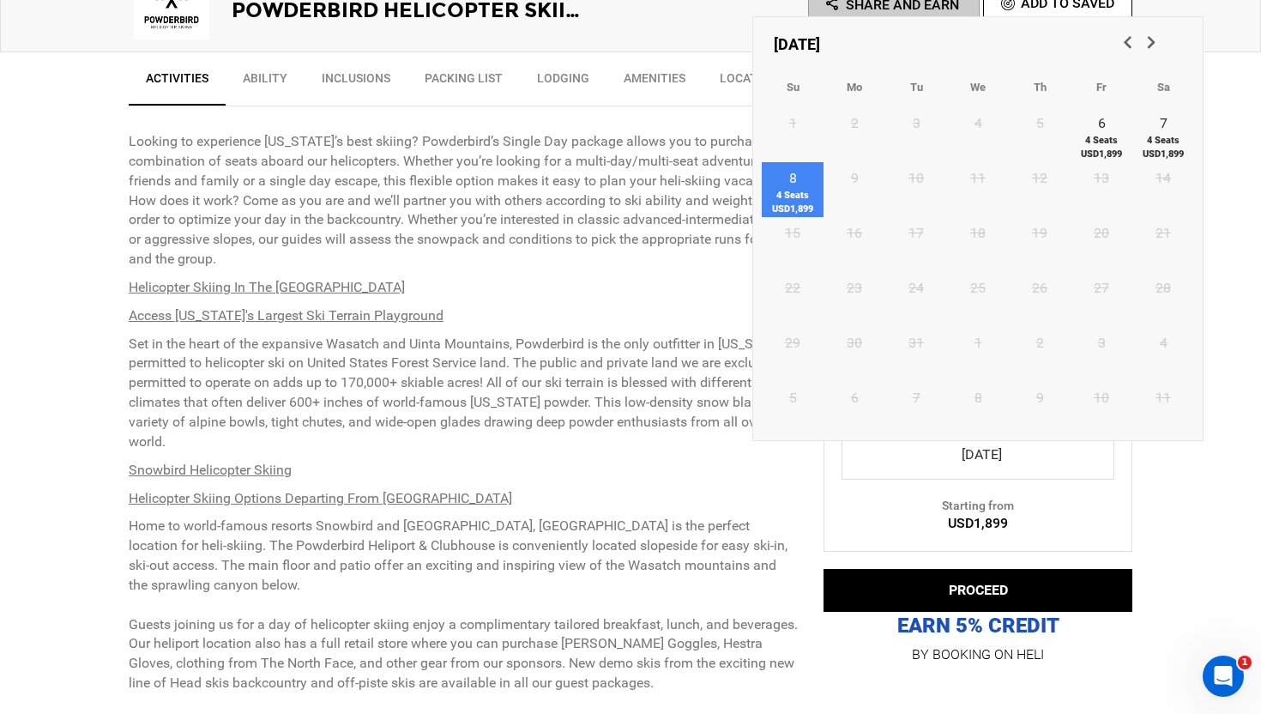
click at [786, 187] on link "8 4 Seats USD1,899" at bounding box center [793, 189] width 62 height 55
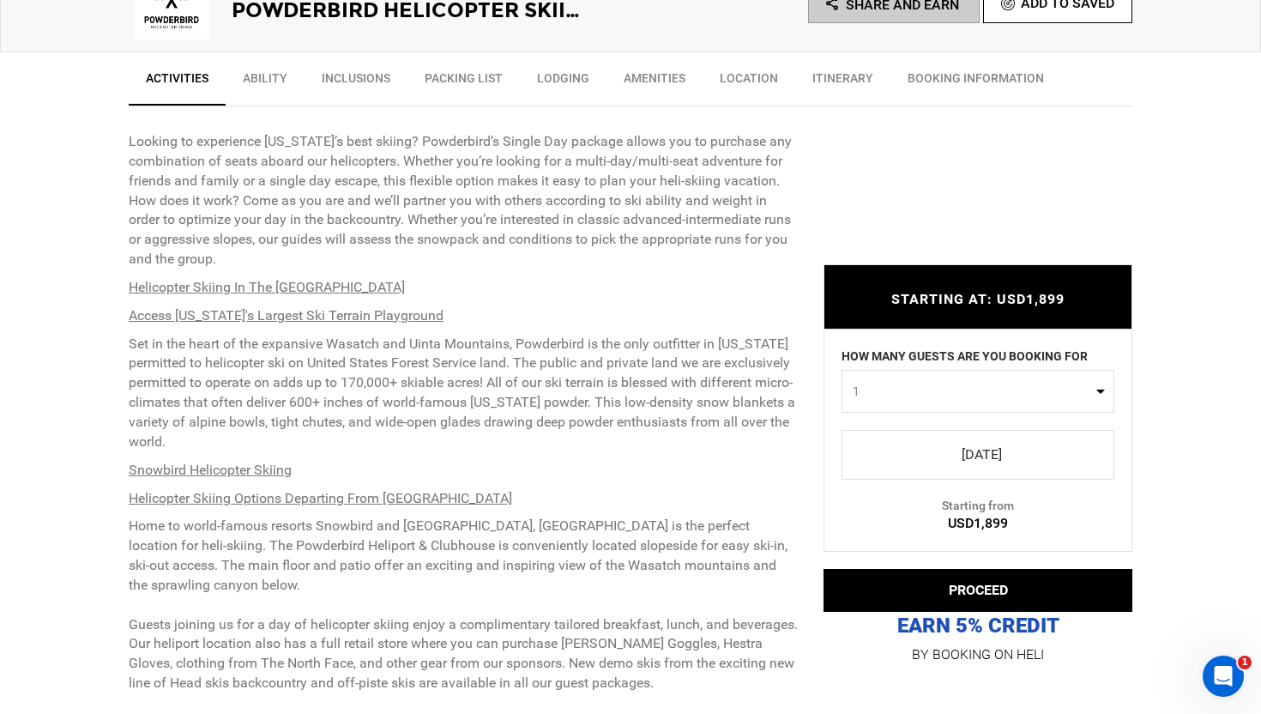
click at [980, 461] on span "select" at bounding box center [978, 456] width 14 height 14
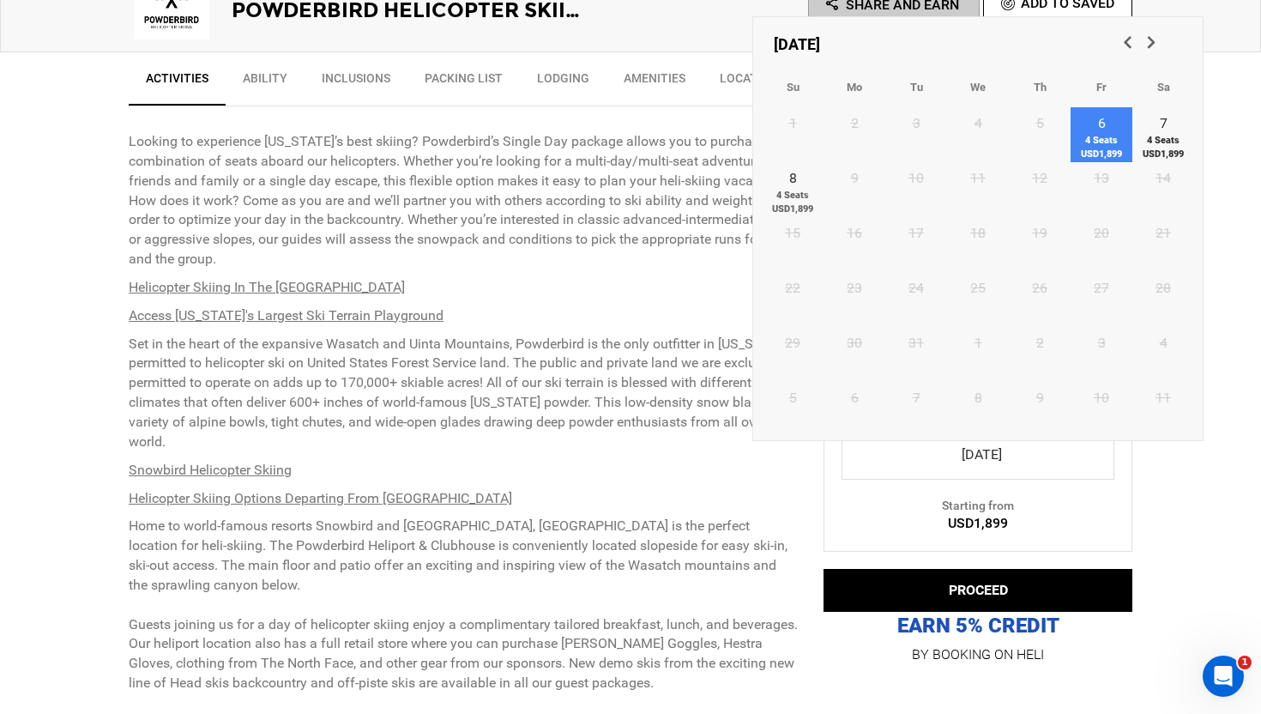
click at [1127, 149] on span "4 Seats USD1,899" at bounding box center [1101, 147] width 62 height 27
type input "[DATE]"
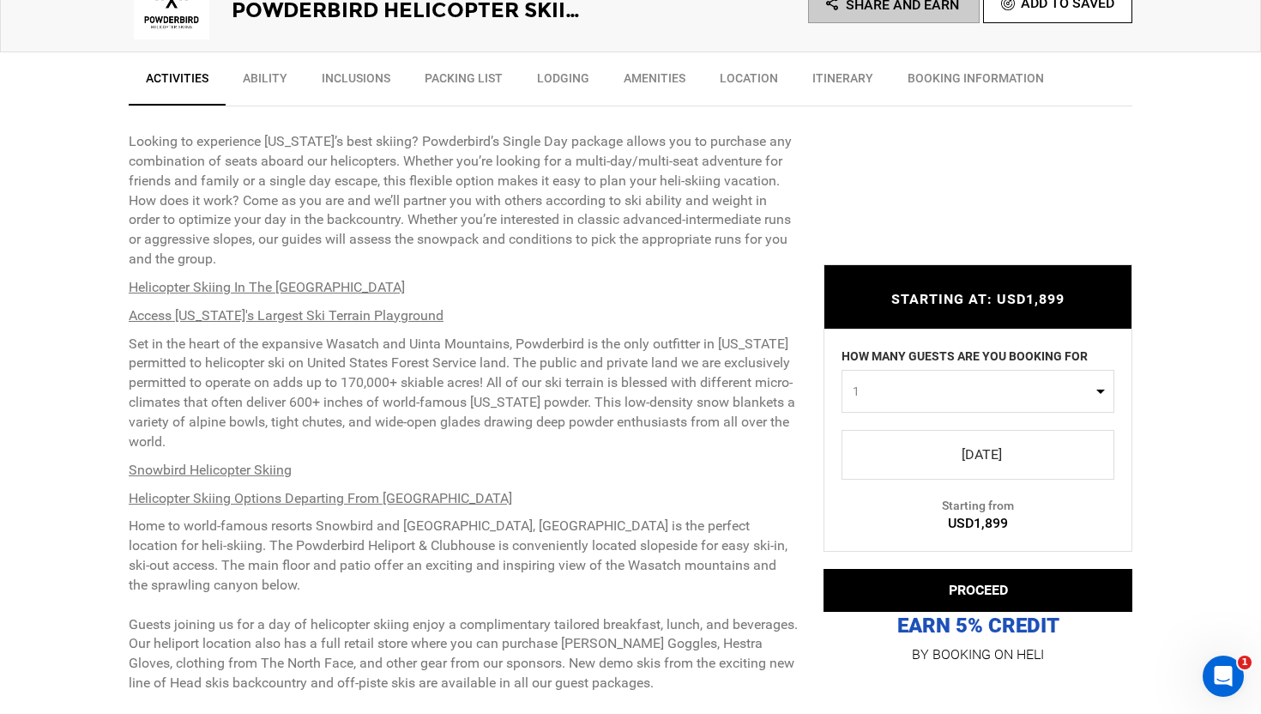
click at [973, 445] on span "select" at bounding box center [977, 454] width 245 height 27
click at [942, 397] on span "1" at bounding box center [972, 391] width 239 height 17
click at [866, 461] on link "2" at bounding box center [977, 464] width 271 height 31
select select "2"
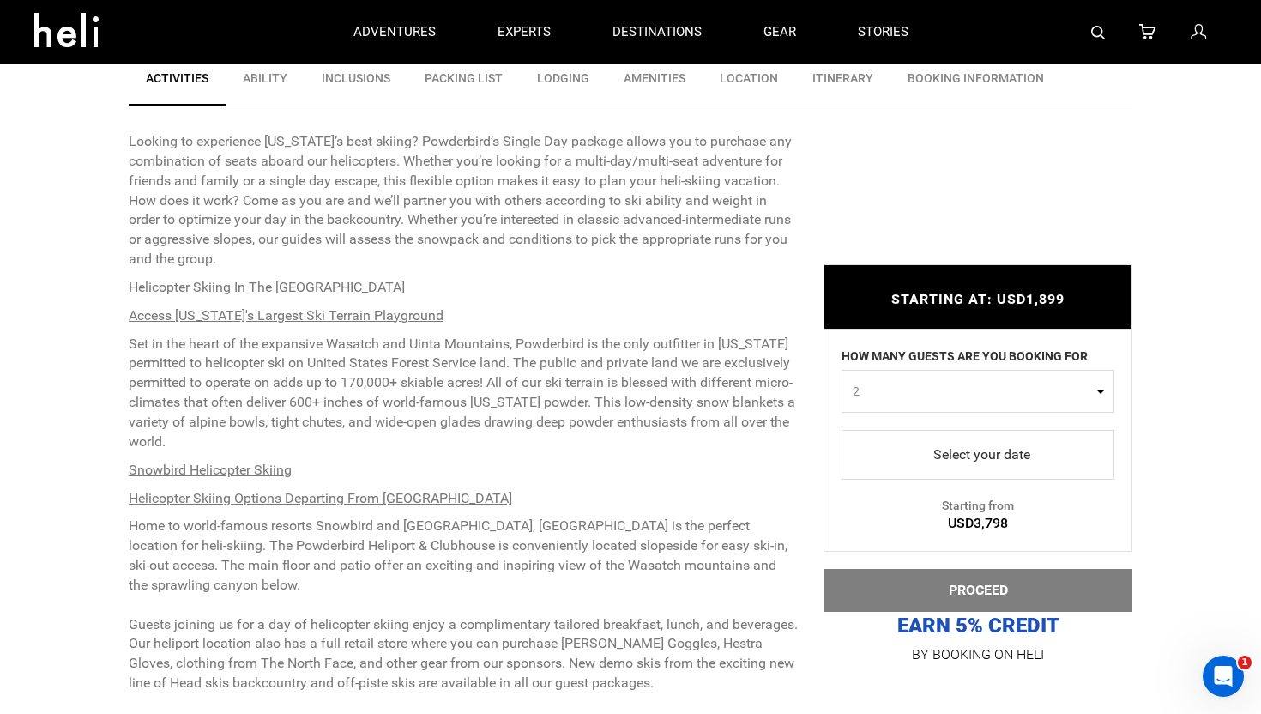
scroll to position [0, 0]
